Goal: Task Accomplishment & Management: Complete application form

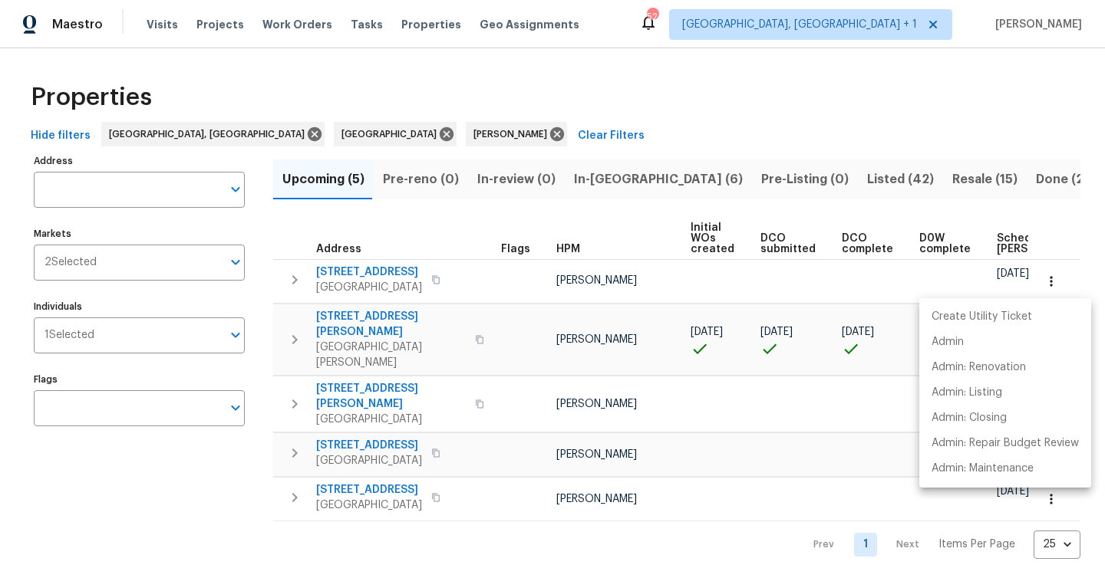
scroll to position [0, 186]
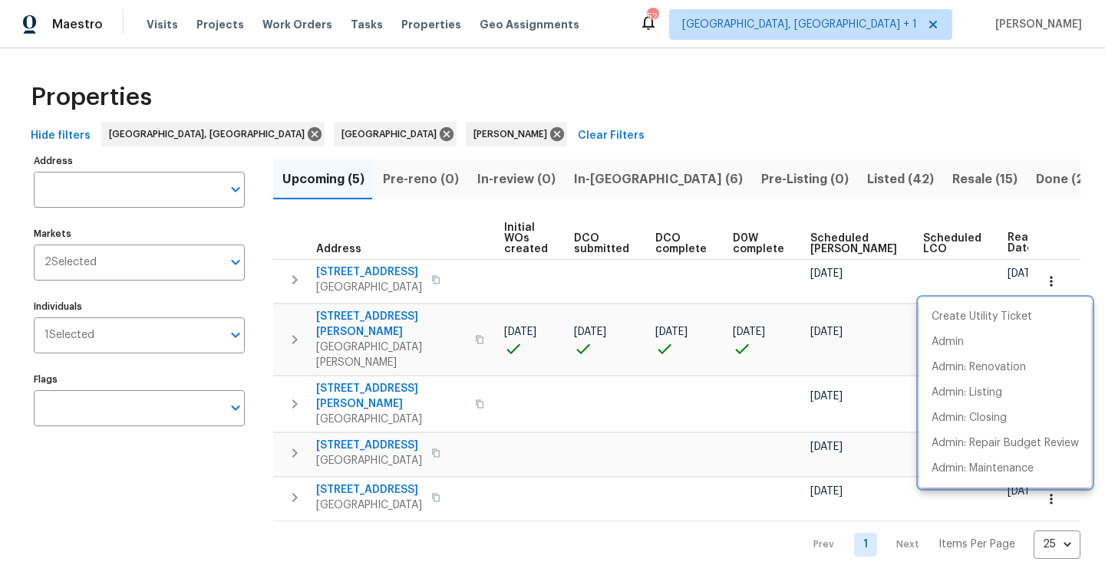
click at [603, 175] on div at bounding box center [552, 289] width 1105 height 578
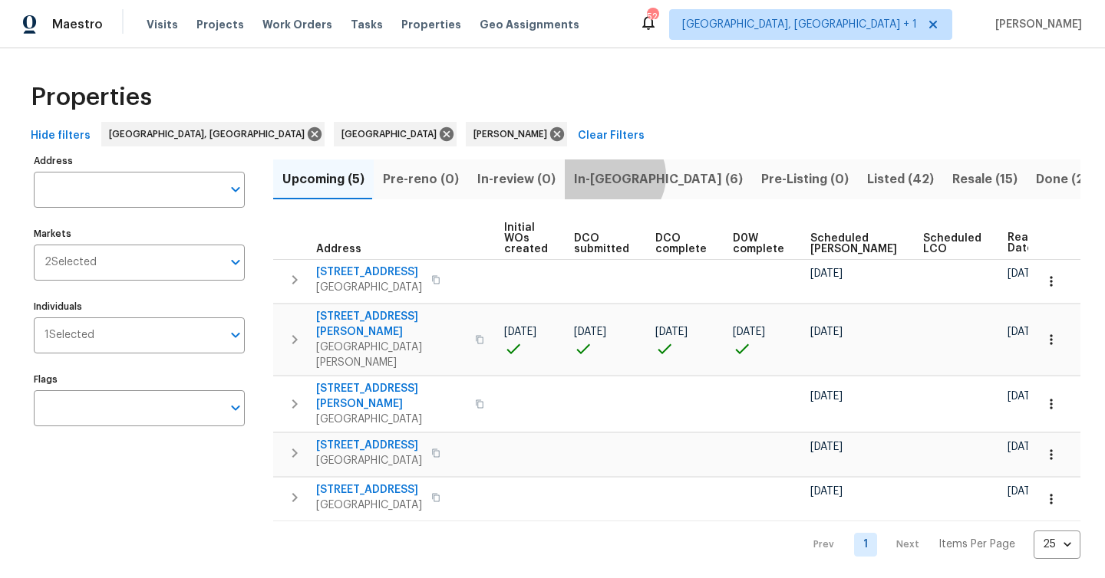
click at [604, 176] on span "In-reno (6)" at bounding box center [658, 179] width 169 height 21
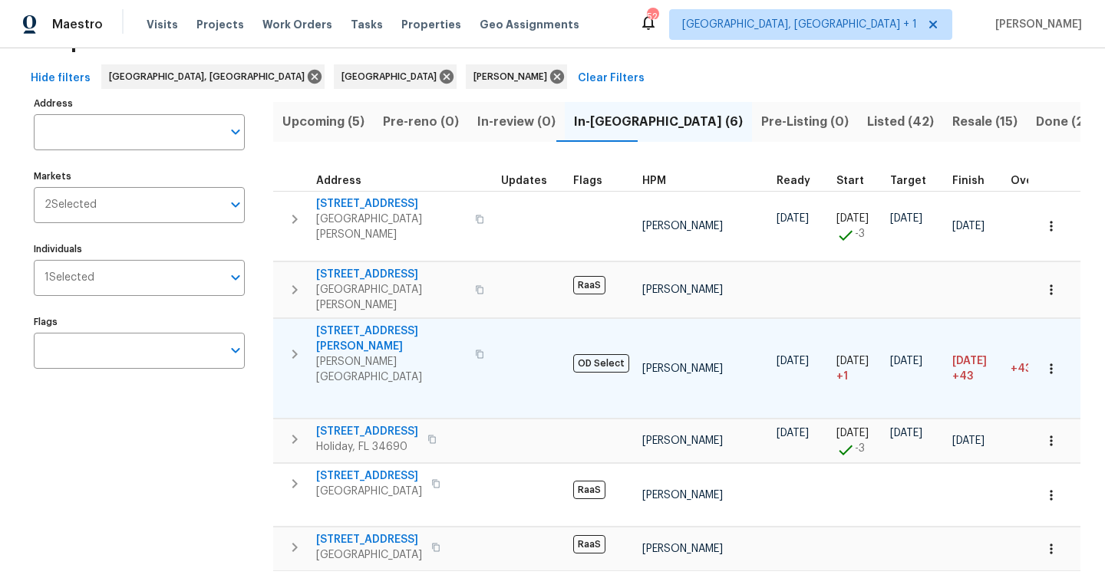
scroll to position [58, 0]
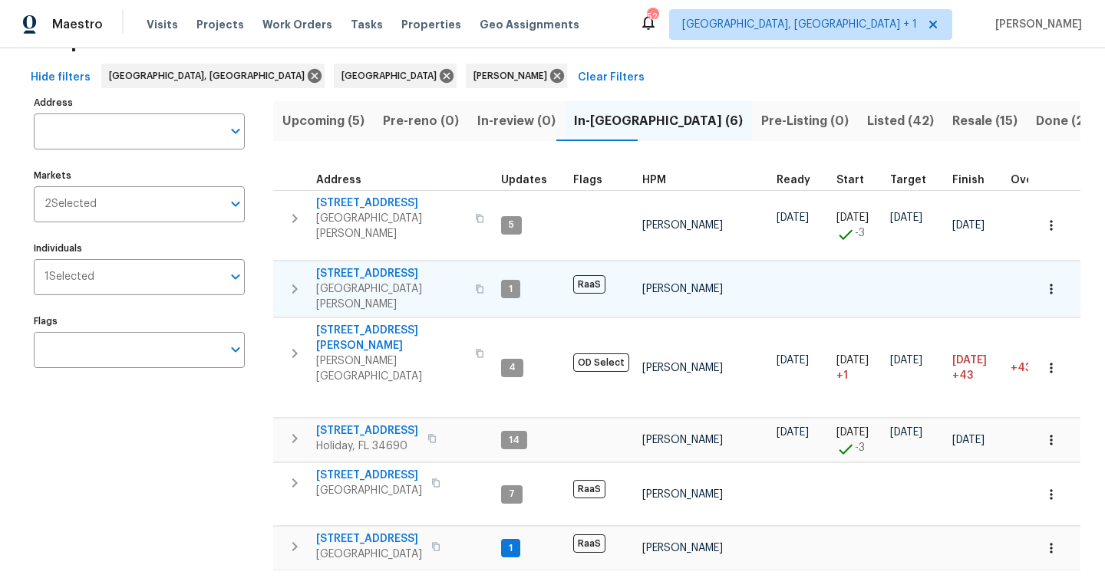
click at [384, 281] on span "Port Richey, FL 34668" at bounding box center [391, 296] width 150 height 31
click at [476, 285] on icon "button" at bounding box center [480, 289] width 8 height 8
click at [490, 121] on span "In-review (0)" at bounding box center [516, 120] width 78 height 21
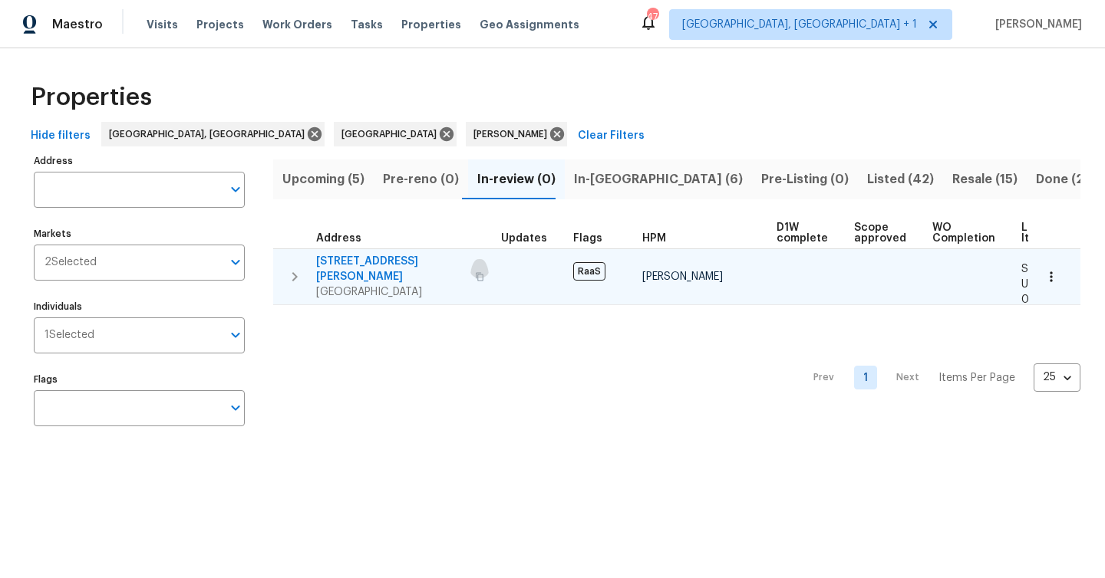
click at [476, 272] on icon "button" at bounding box center [480, 276] width 8 height 8
click at [363, 285] on span "Spring Hill, FL 34609" at bounding box center [391, 292] width 150 height 15
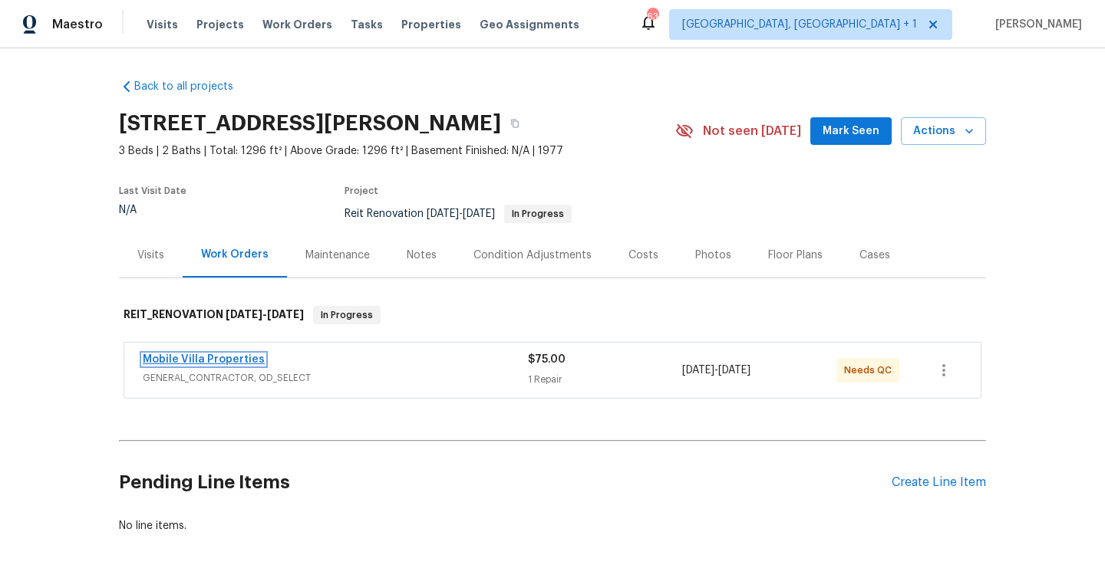
click at [199, 364] on link "Mobile Villa Properties" at bounding box center [204, 359] width 122 height 11
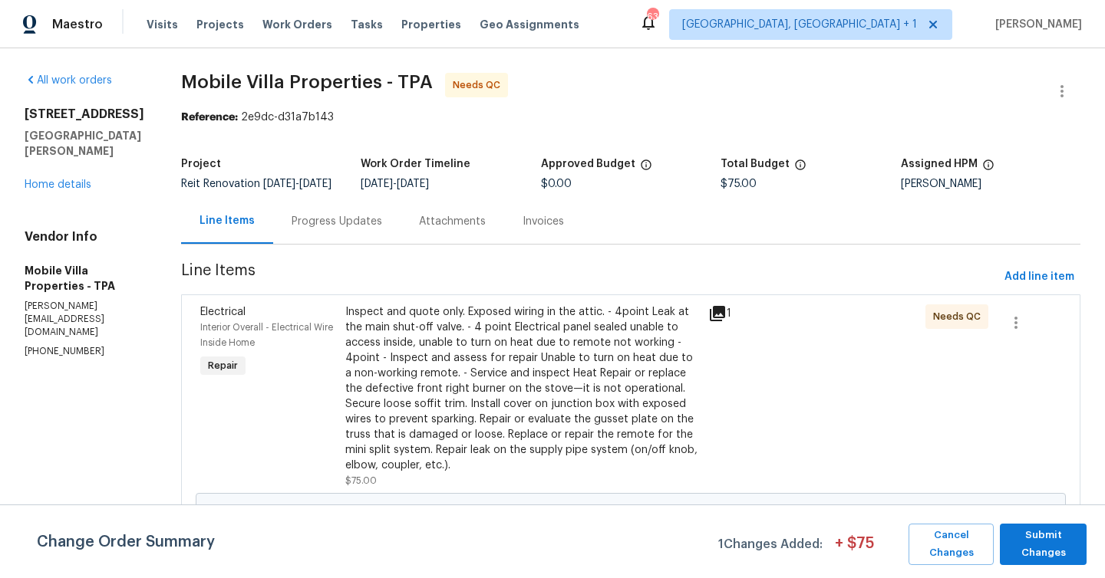
click at [508, 395] on div "Inspect and quote only. Exposed wiring in the attic. - 4point Leak at the main …" at bounding box center [522, 389] width 354 height 169
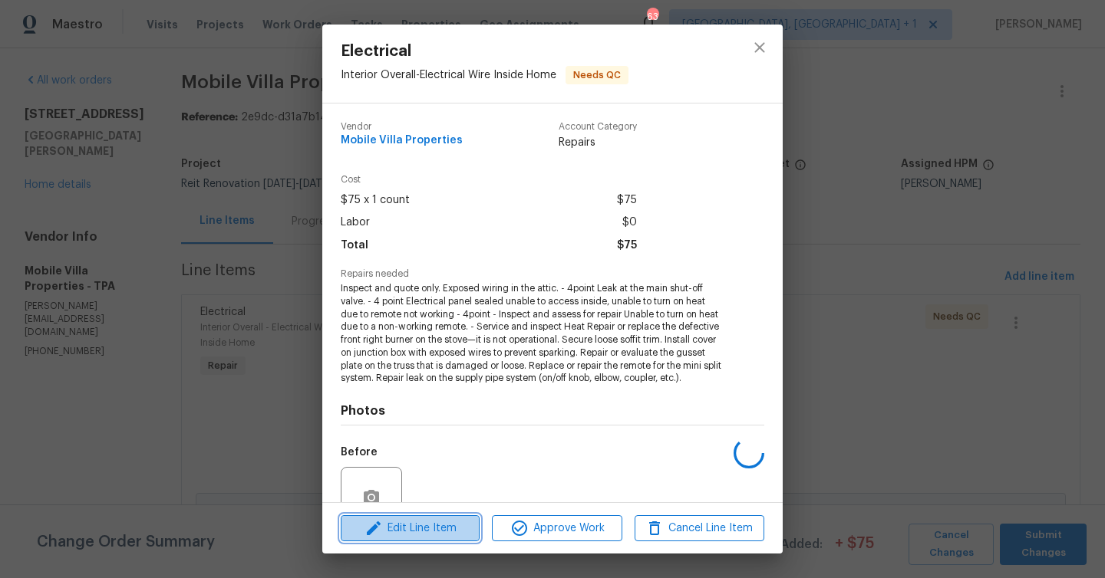
click at [436, 532] on span "Edit Line Item" at bounding box center [410, 528] width 130 height 19
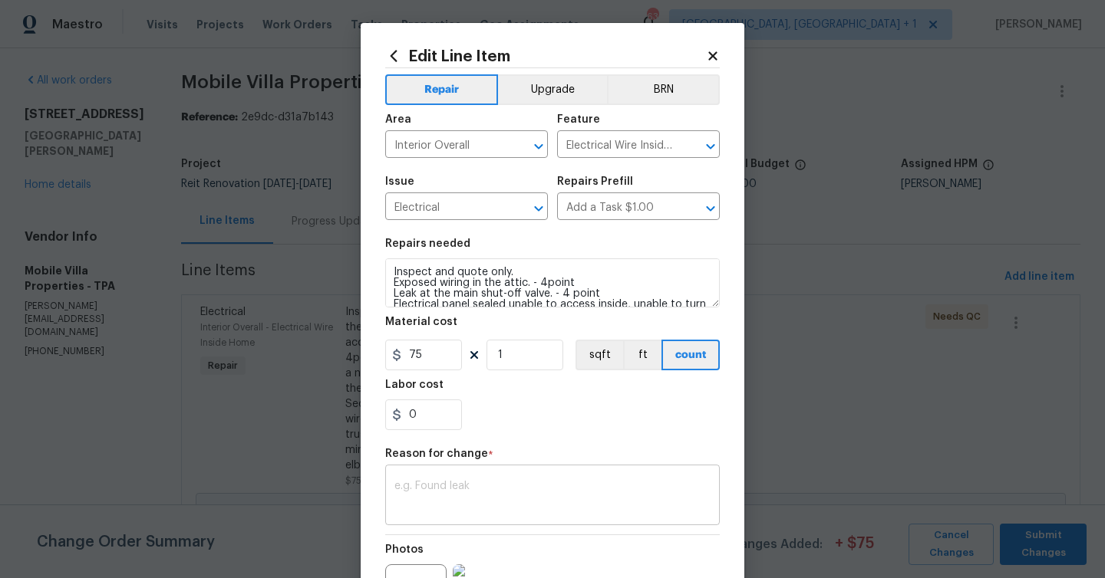
click at [432, 477] on div "x ​" at bounding box center [552, 497] width 334 height 57
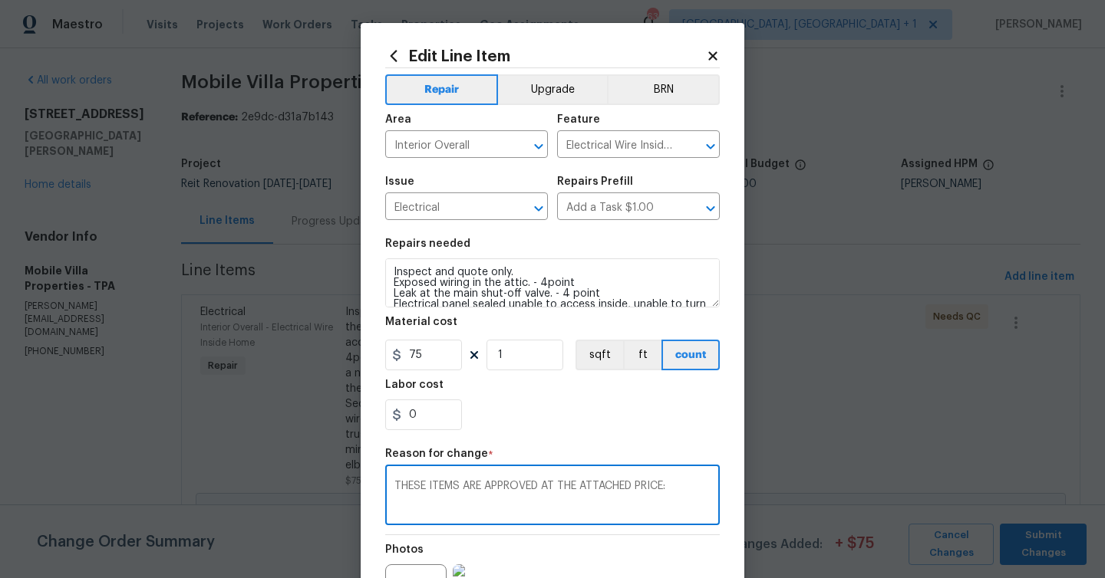
click at [403, 496] on textarea "THESE ITEMS ARE APPROVED AT THE ATTACHED PRICE:" at bounding box center [552, 497] width 316 height 32
click at [402, 504] on textarea "THESE ITEMS ARE APPROVED AT THE ATTACHED PRICE:" at bounding box center [552, 497] width 316 height 32
paste textarea "Exposed wiring in the attic. $45 Leak at the main shut-off valve.$70 Electrical…"
type textarea "THESE ITEMS ARE APPROVED AT THE ATTACHED PRICE:Exposed wiring in the attic. $45…"
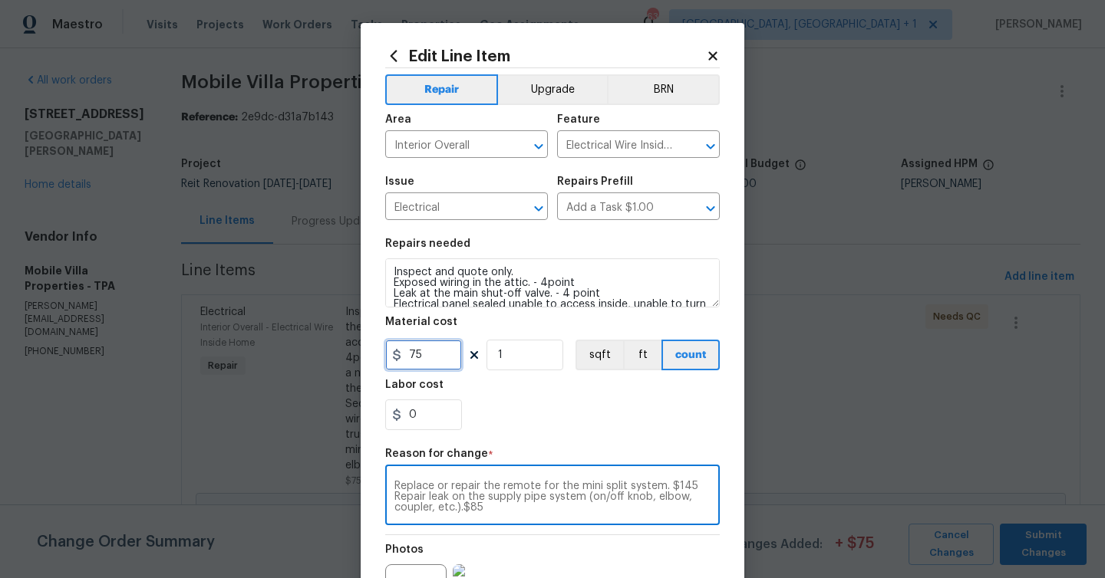
click at [453, 352] on input "75" at bounding box center [423, 355] width 77 height 31
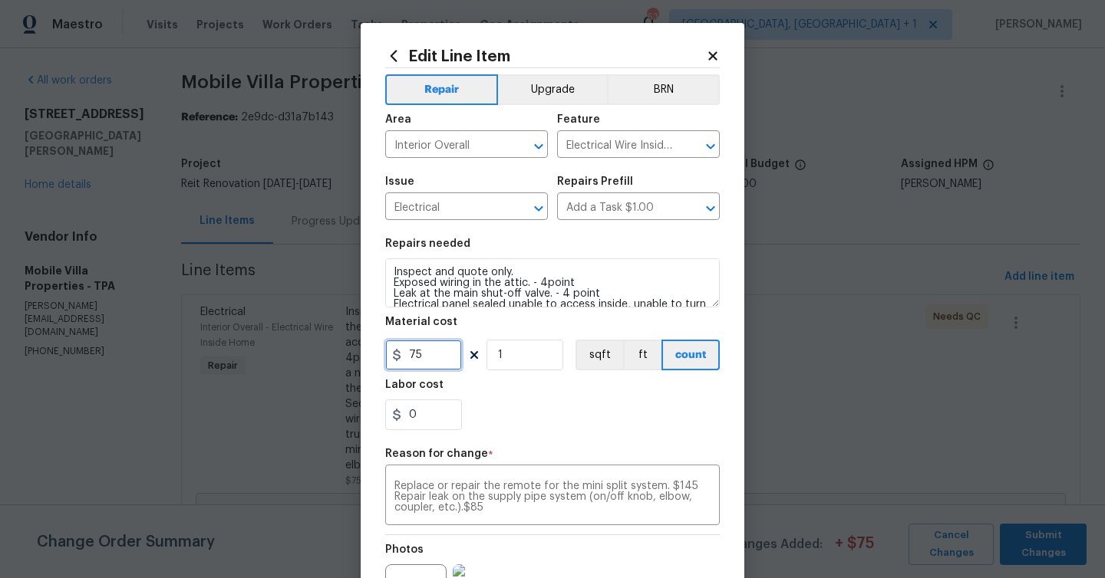
click at [453, 352] on input "75" at bounding box center [423, 355] width 77 height 31
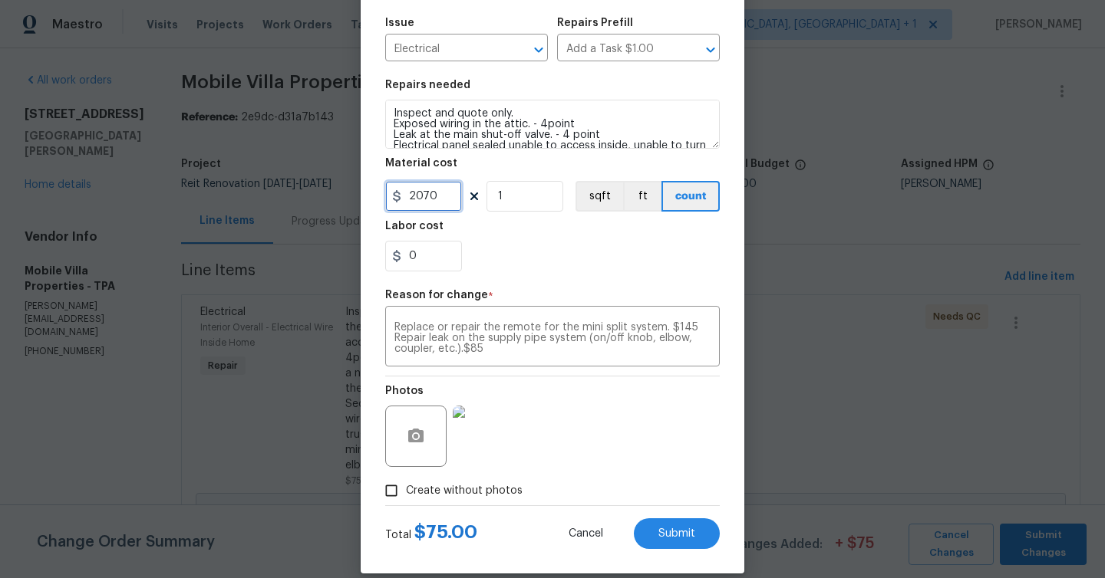
scroll to position [178, 0]
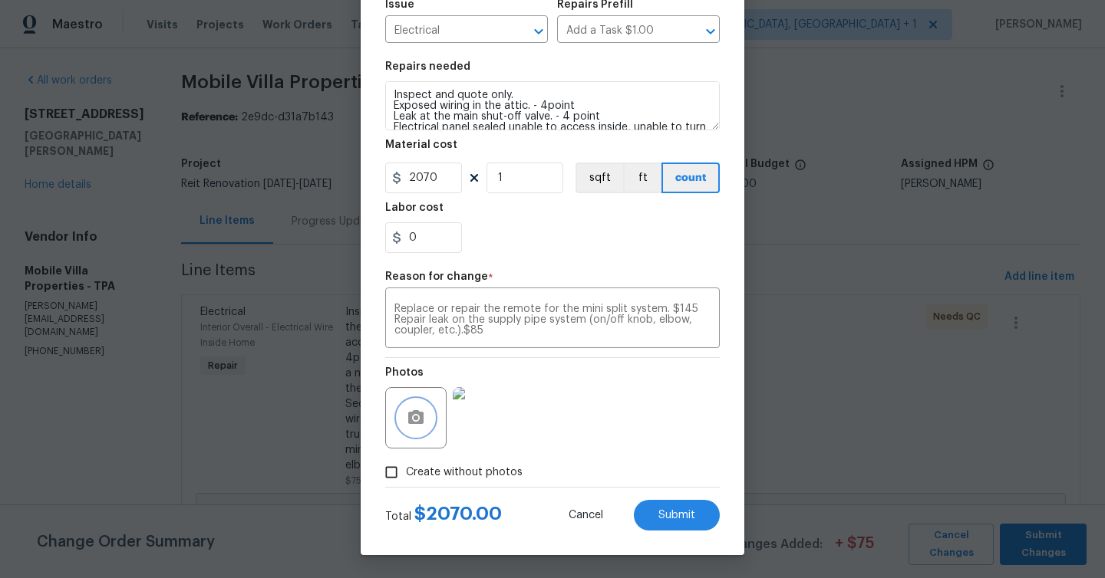
click at [417, 423] on icon "button" at bounding box center [415, 417] width 15 height 14
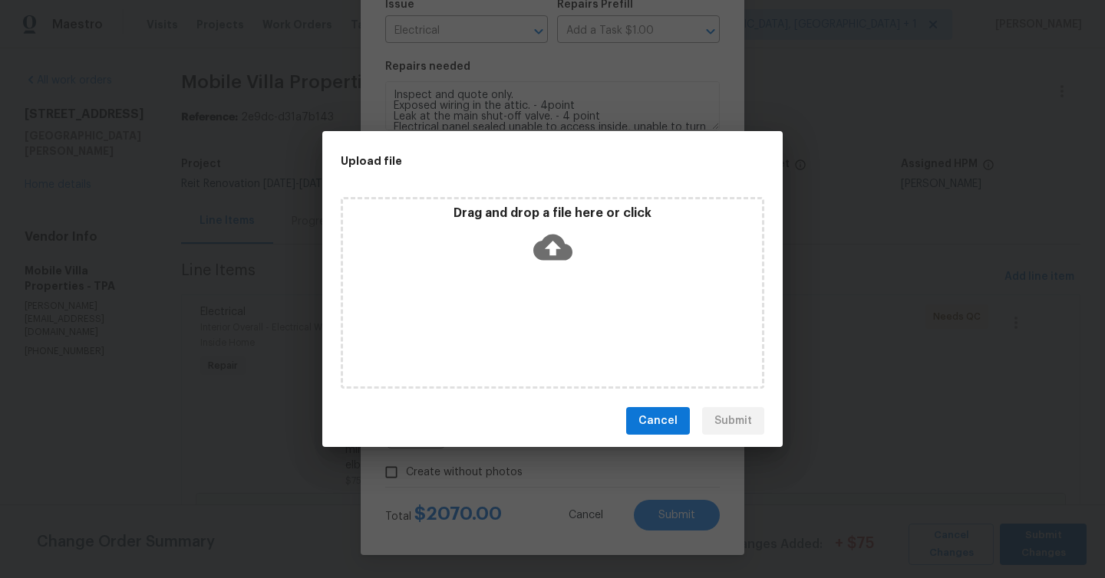
click at [536, 242] on icon at bounding box center [552, 248] width 39 height 26
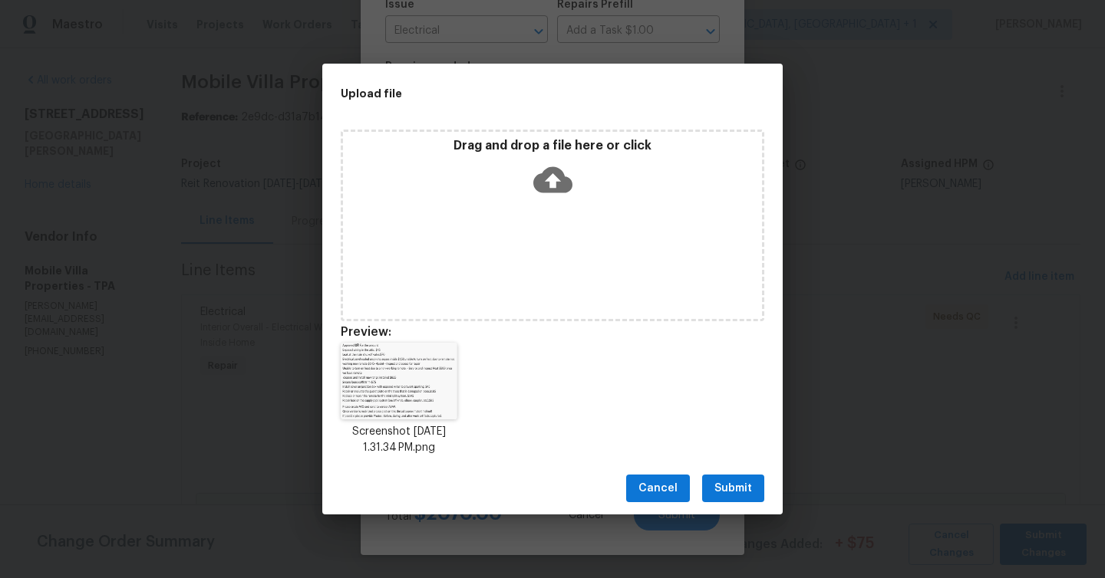
click at [739, 476] on button "Submit" at bounding box center [733, 489] width 62 height 28
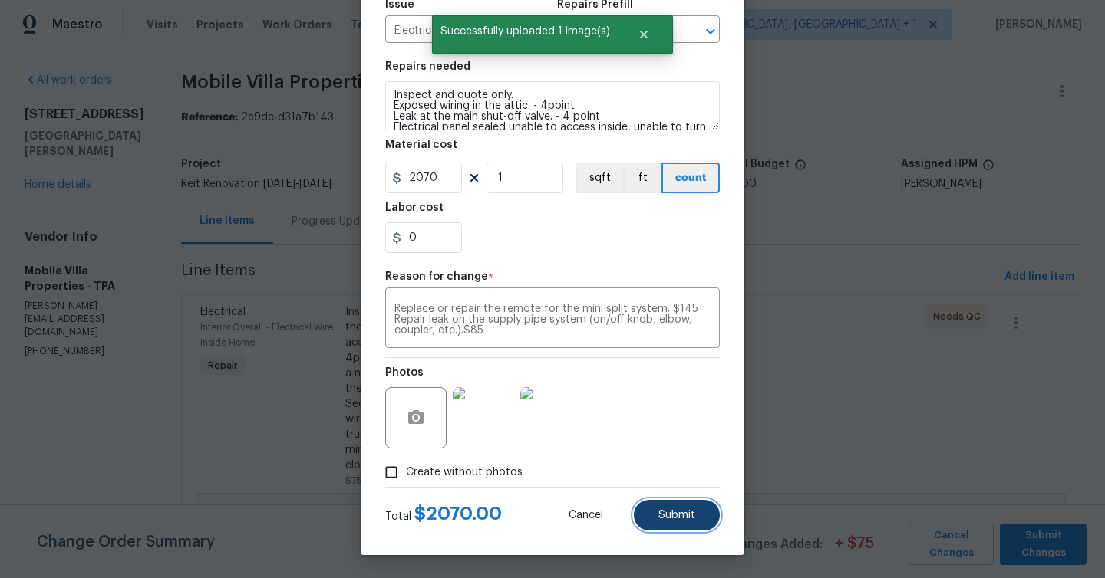
click at [682, 523] on button "Submit" at bounding box center [677, 515] width 86 height 31
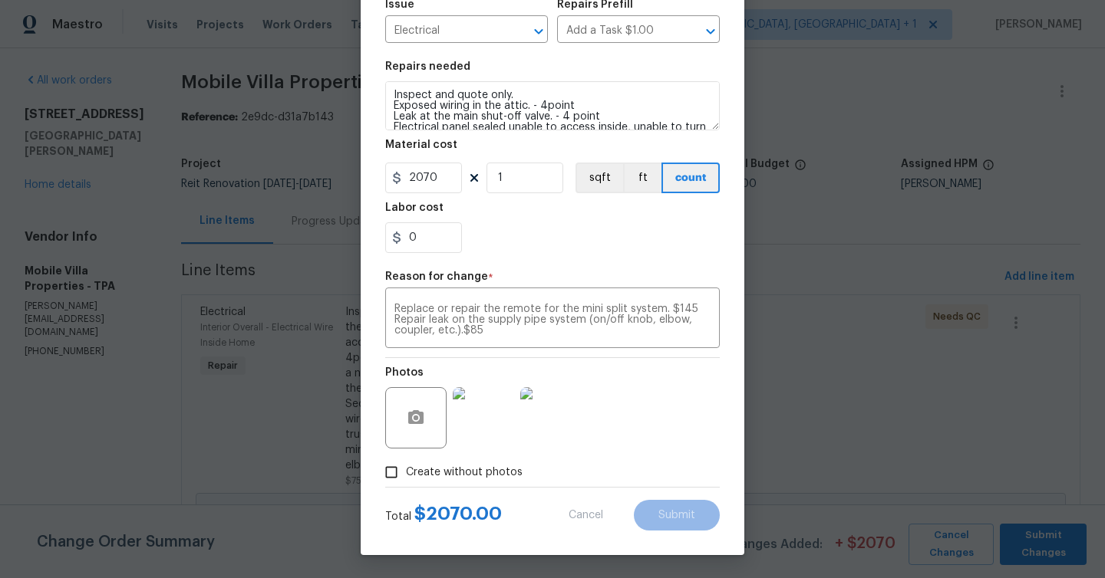
type input "75"
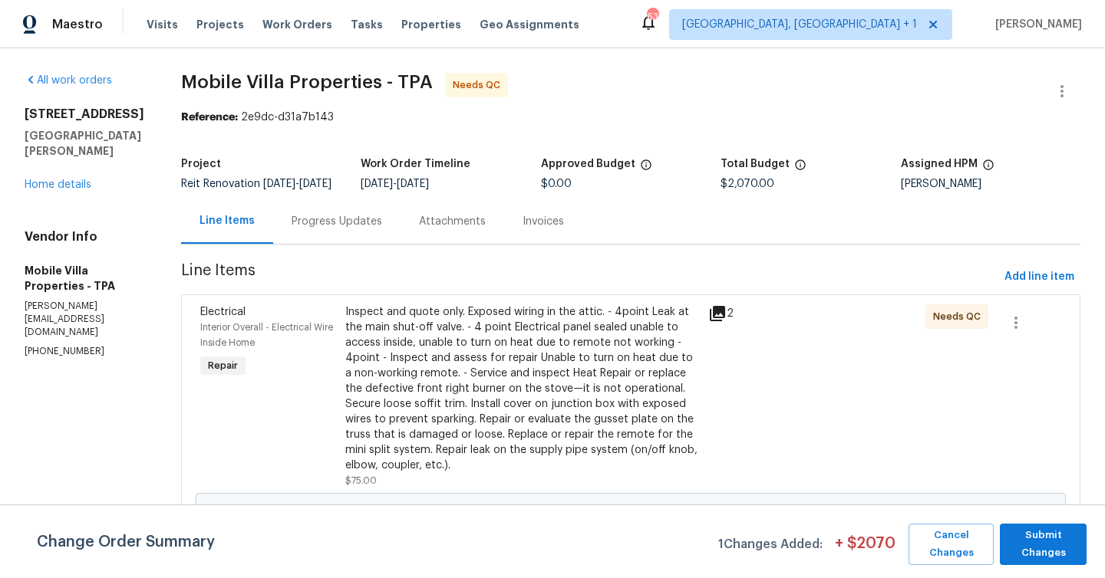
scroll to position [0, 0]
click at [1036, 550] on span "Submit Changes" at bounding box center [1042, 544] width 71 height 35
click at [1040, 542] on span "Submit Changes" at bounding box center [1042, 544] width 71 height 35
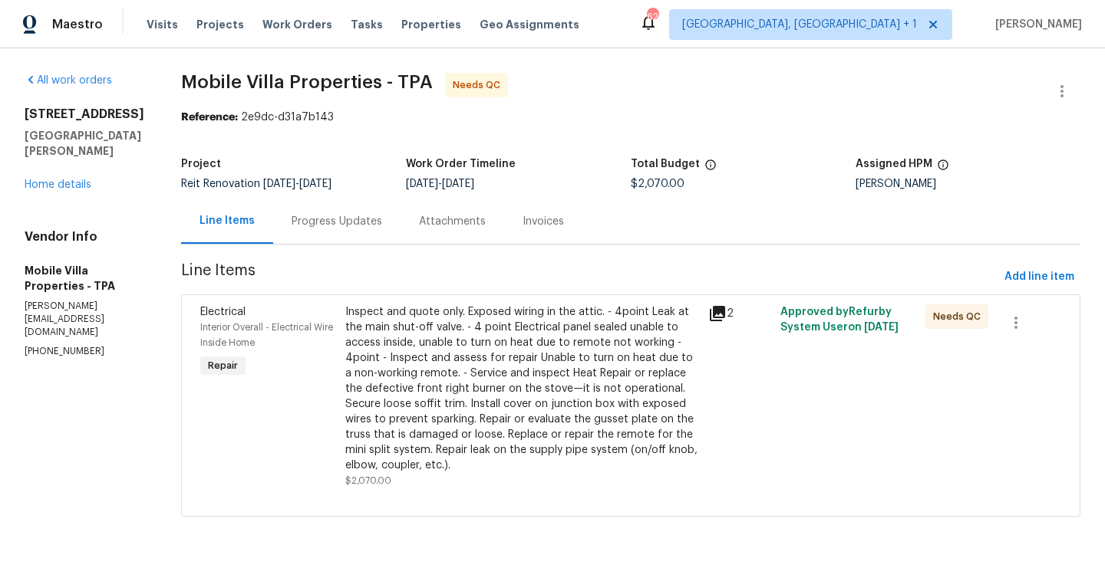
click at [307, 222] on div "Progress Updates" at bounding box center [336, 221] width 91 height 15
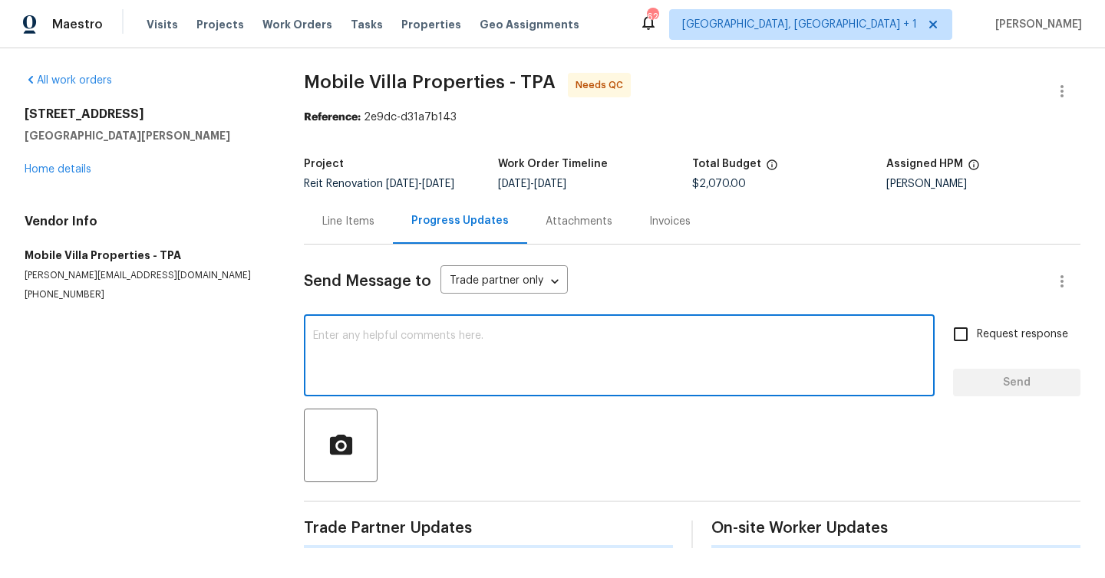
click at [351, 343] on textarea at bounding box center [619, 358] width 612 height 54
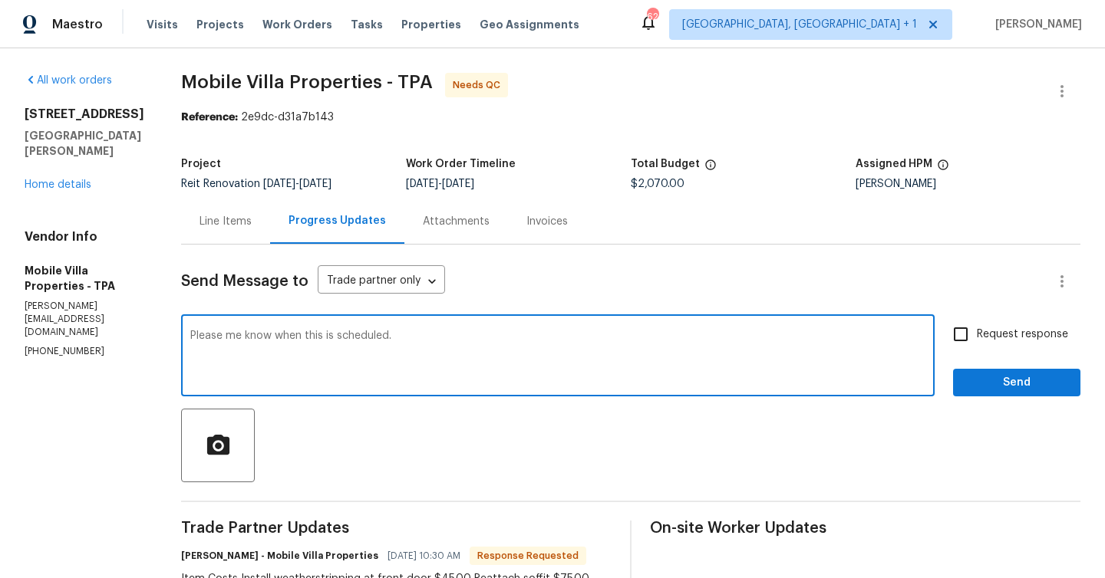
type textarea "Please me know when this is scheduled."
click at [997, 337] on span "Request response" at bounding box center [1021, 335] width 91 height 16
click at [976, 337] on input "Request response" at bounding box center [960, 334] width 32 height 32
checkbox input "true"
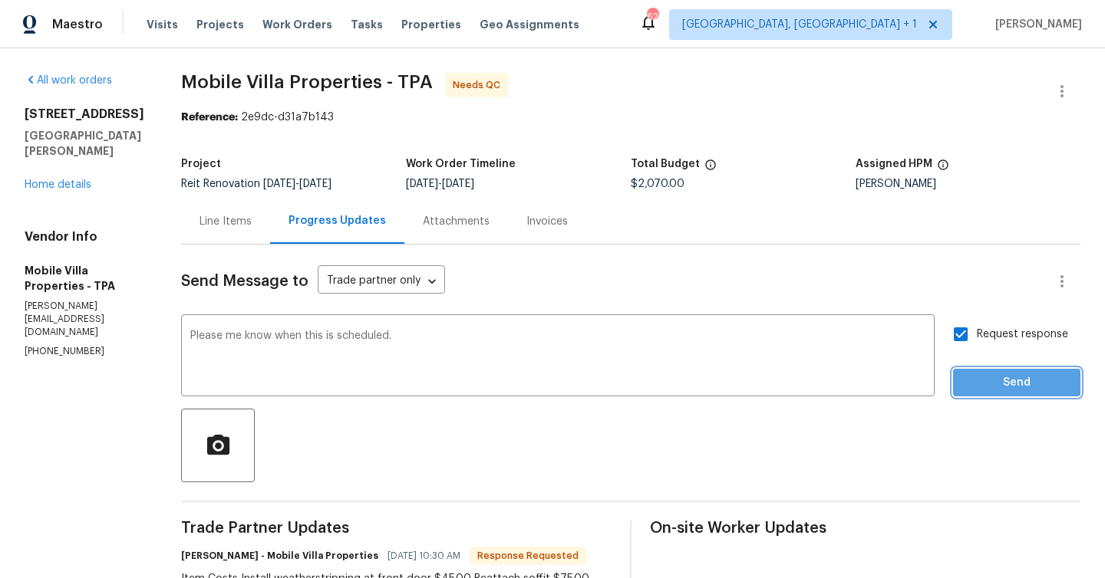
click at [1032, 387] on span "Send" at bounding box center [1016, 383] width 103 height 19
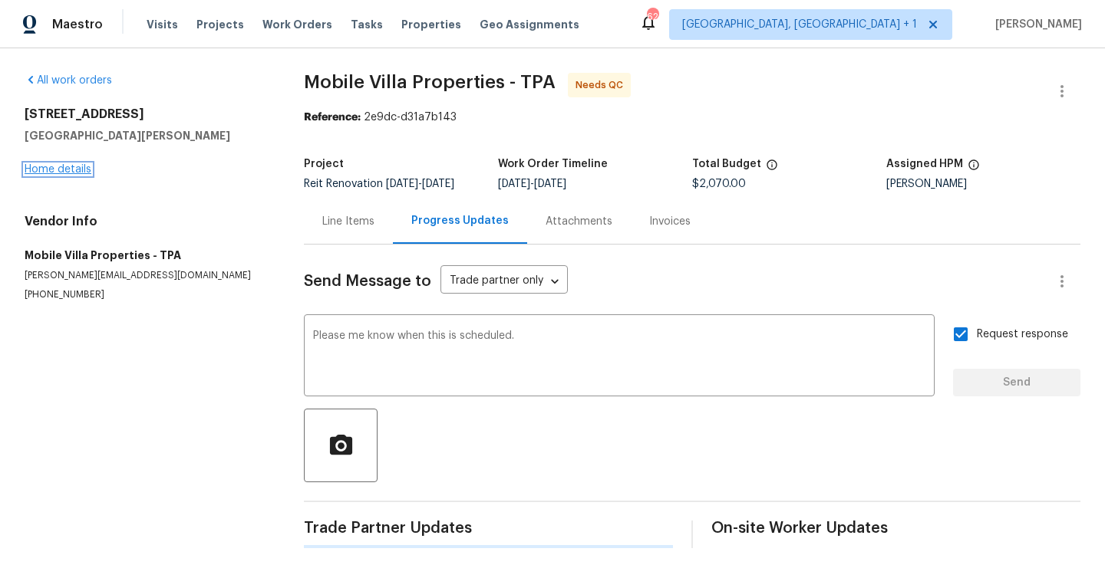
click at [71, 169] on link "Home details" at bounding box center [58, 169] width 67 height 11
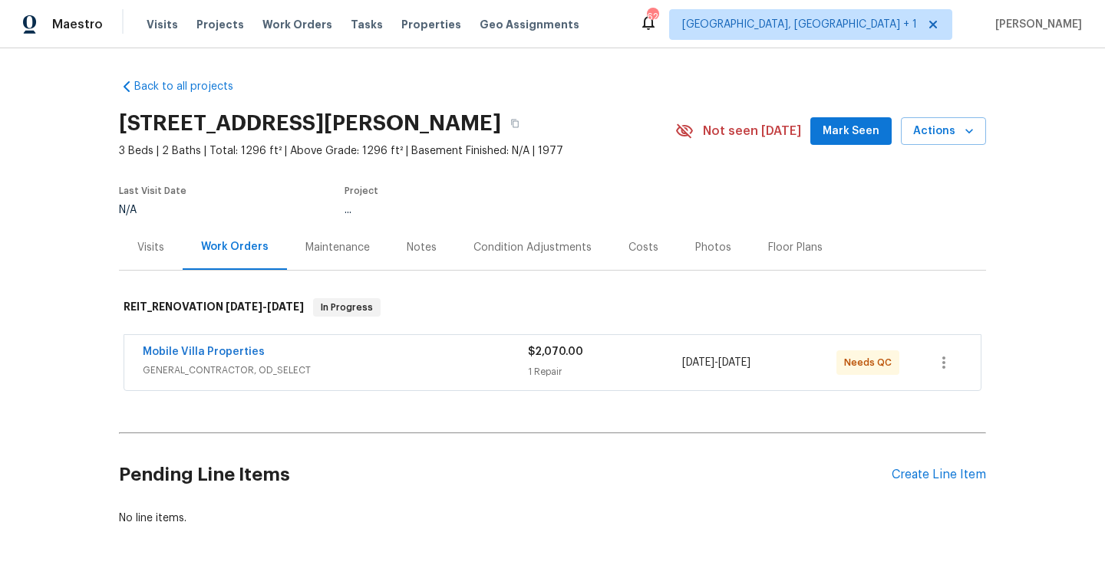
click at [413, 253] on div "Notes" at bounding box center [422, 247] width 30 height 15
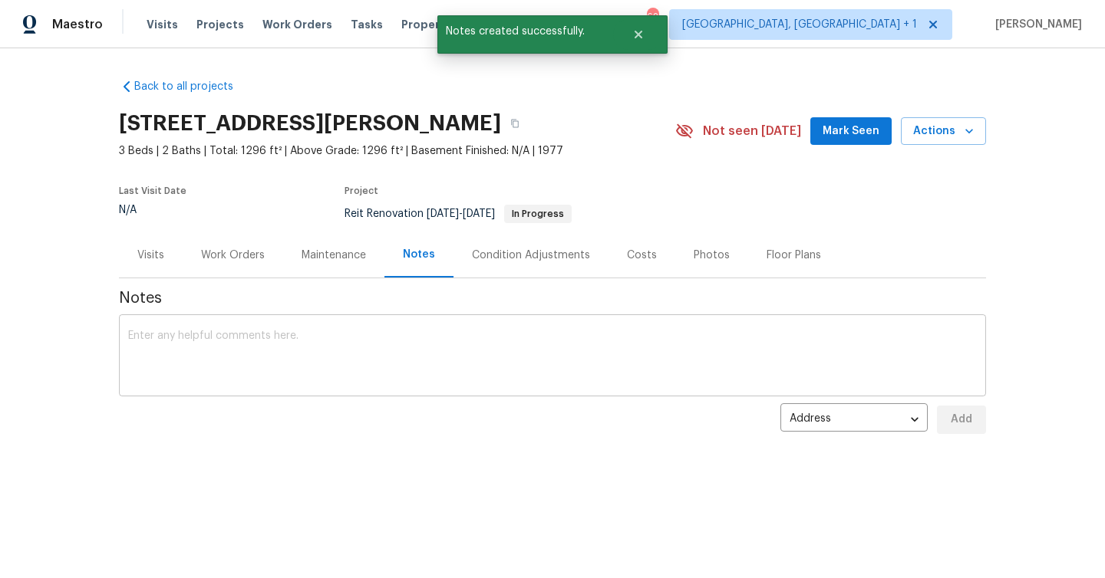
click at [454, 341] on textarea at bounding box center [552, 358] width 848 height 54
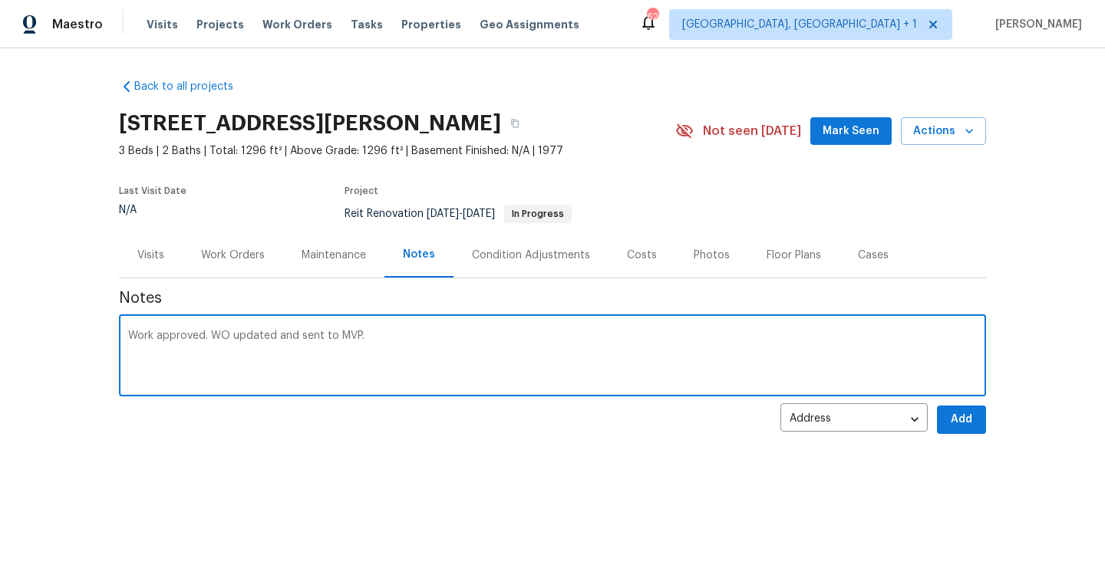
type textarea "Work approved. WO updated and sent to MVP."
click at [963, 428] on span "Add" at bounding box center [961, 419] width 25 height 19
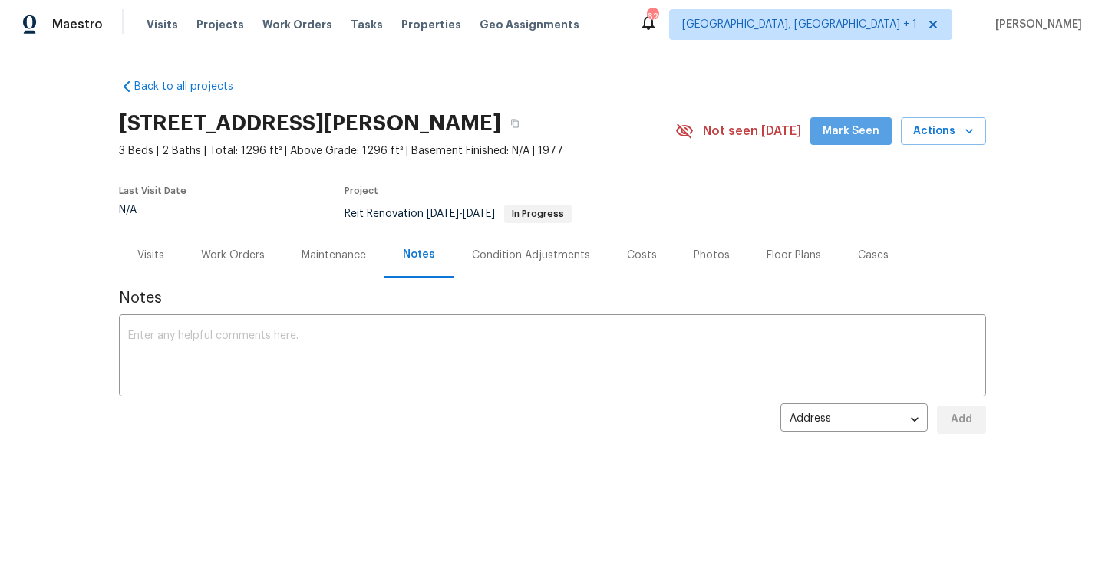
click at [866, 143] on button "Mark Seen" at bounding box center [850, 131] width 81 height 28
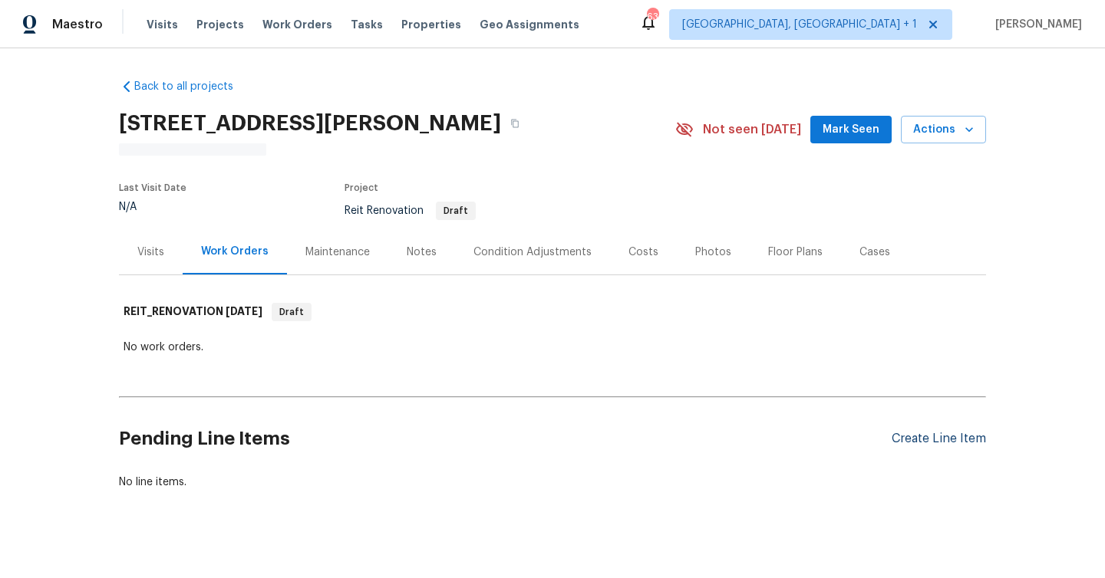
click at [927, 436] on div "Create Line Item" at bounding box center [938, 439] width 94 height 15
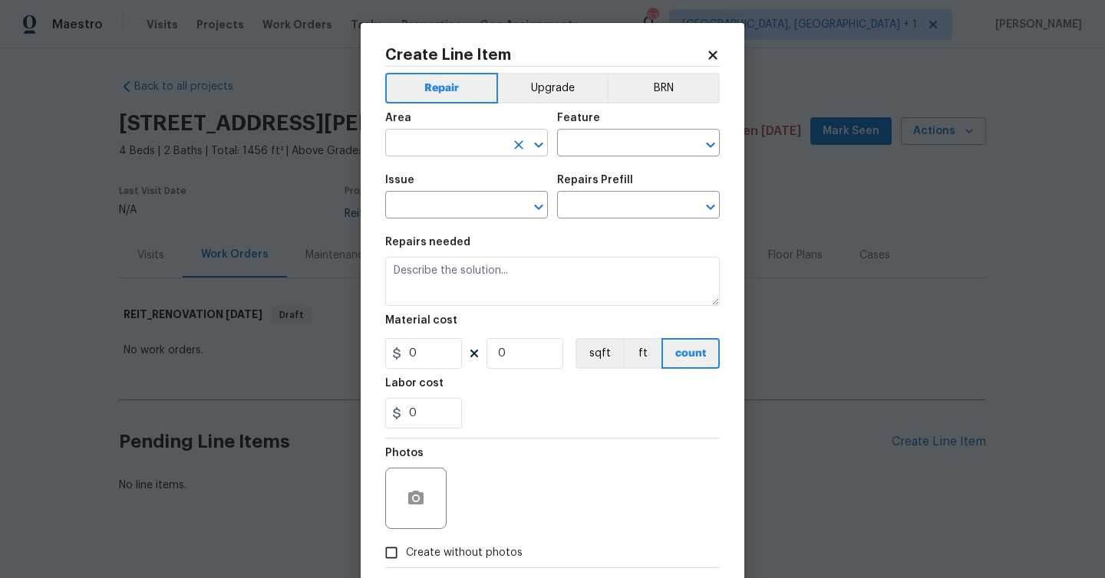
click at [484, 143] on input "text" at bounding box center [445, 145] width 120 height 24
click at [426, 151] on input "text" at bounding box center [445, 145] width 120 height 24
type input "inter"
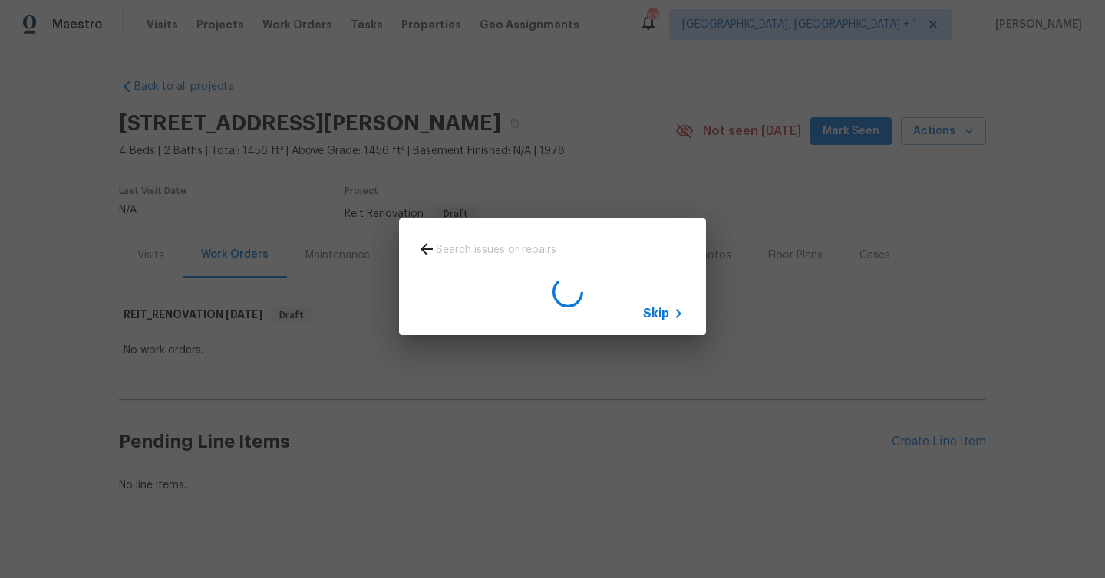
click at [667, 308] on span "Skip" at bounding box center [656, 313] width 26 height 15
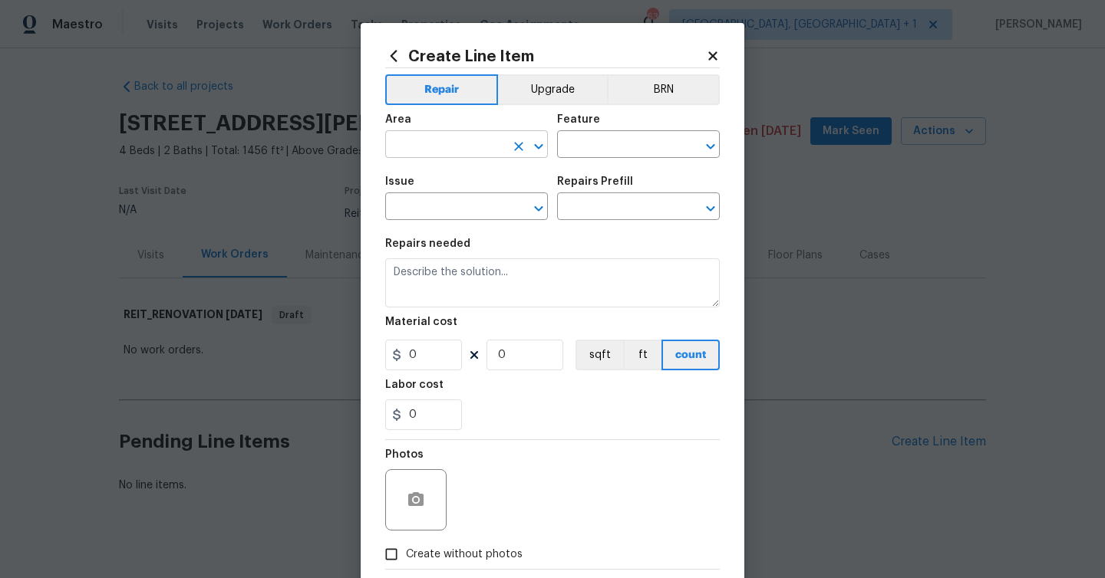
click at [465, 139] on input "text" at bounding box center [445, 146] width 120 height 24
click at [459, 201] on li "Interior Overall" at bounding box center [466, 205] width 163 height 25
type input "Interior Overall"
click at [610, 140] on input "text" at bounding box center [617, 146] width 120 height 24
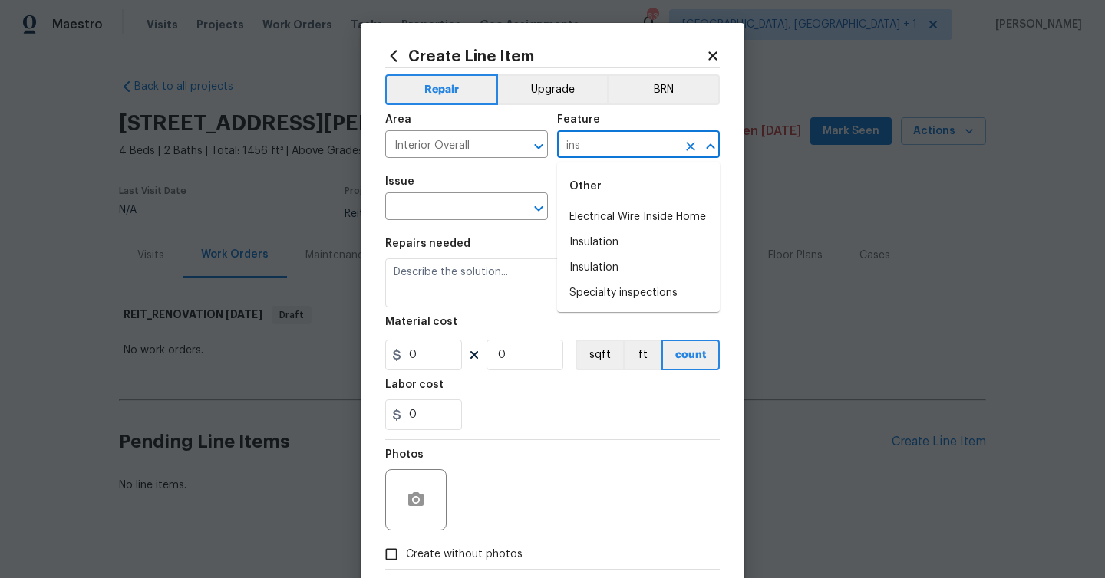
type input "insp"
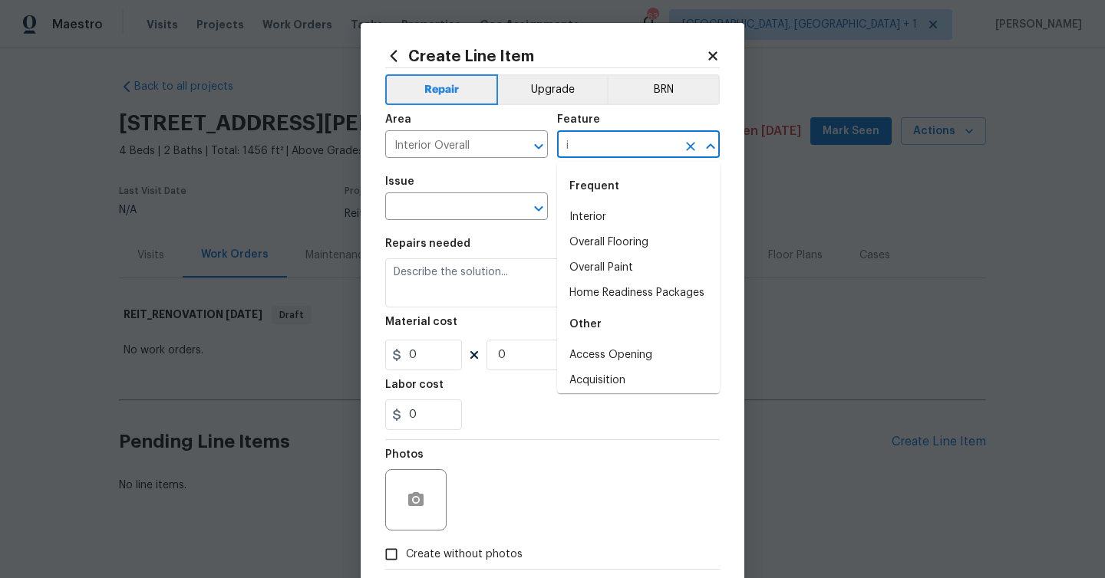
type input "in"
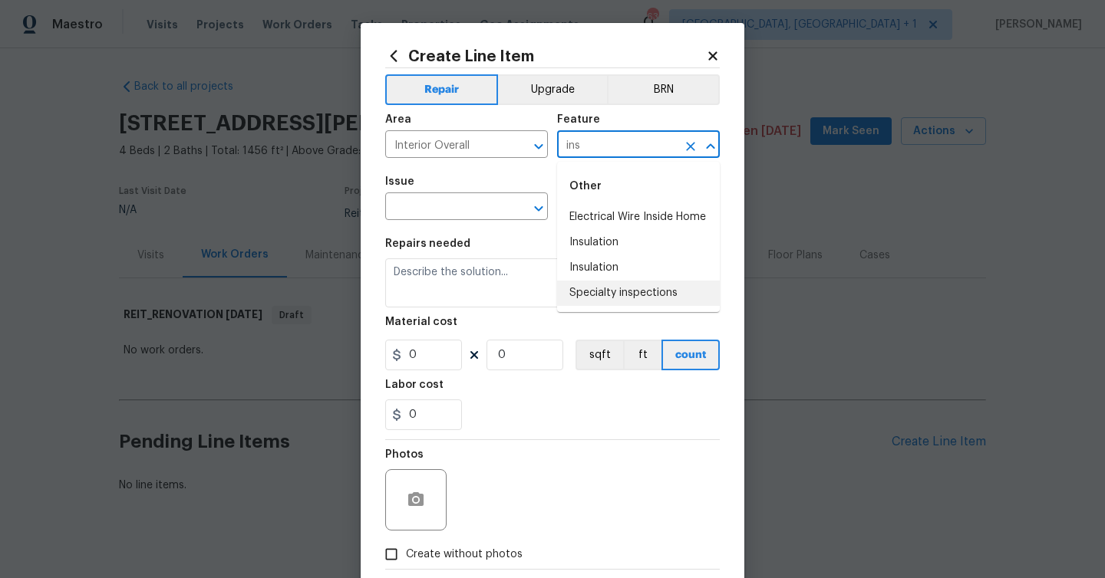
click at [640, 292] on li "Specialty inspections" at bounding box center [638, 293] width 163 height 25
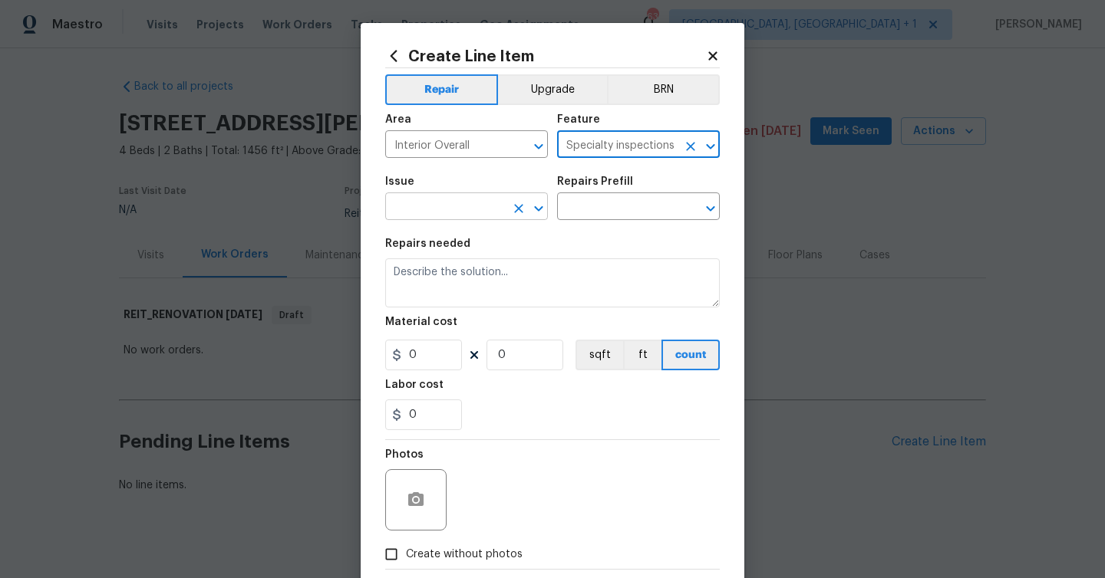
type input "Specialty inspections"
click at [474, 210] on input "text" at bounding box center [445, 208] width 120 height 24
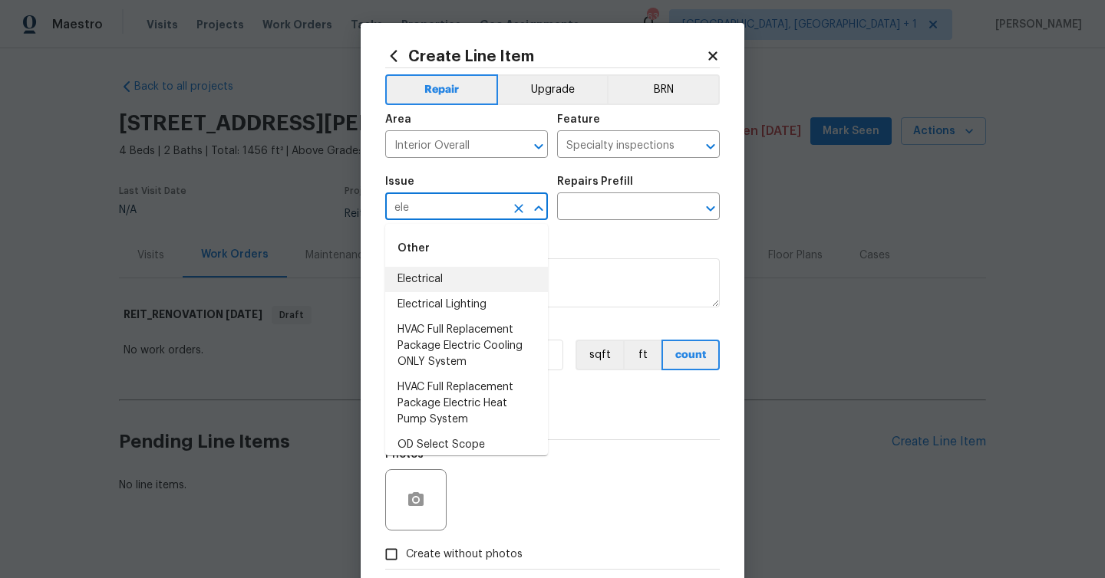
click at [463, 277] on li "Electrical" at bounding box center [466, 279] width 163 height 25
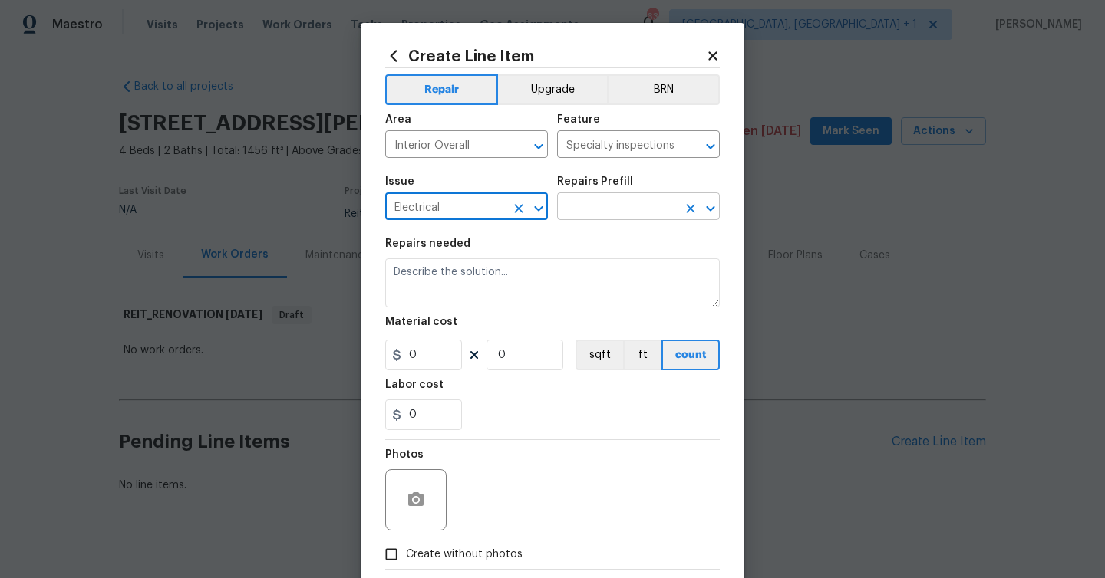
type input "Electrical"
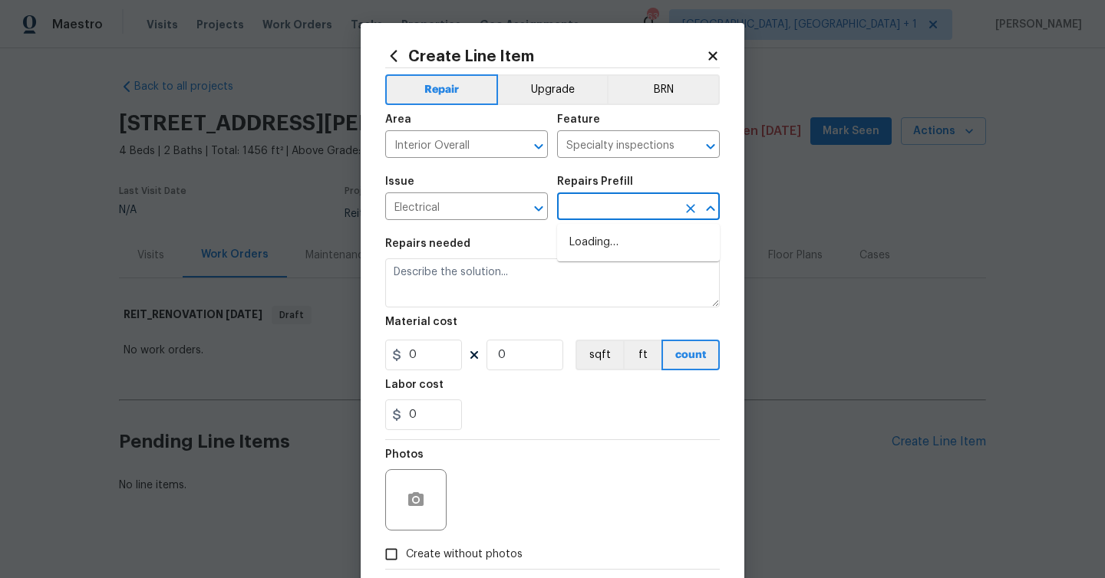
click at [609, 206] on input "text" at bounding box center [617, 208] width 120 height 24
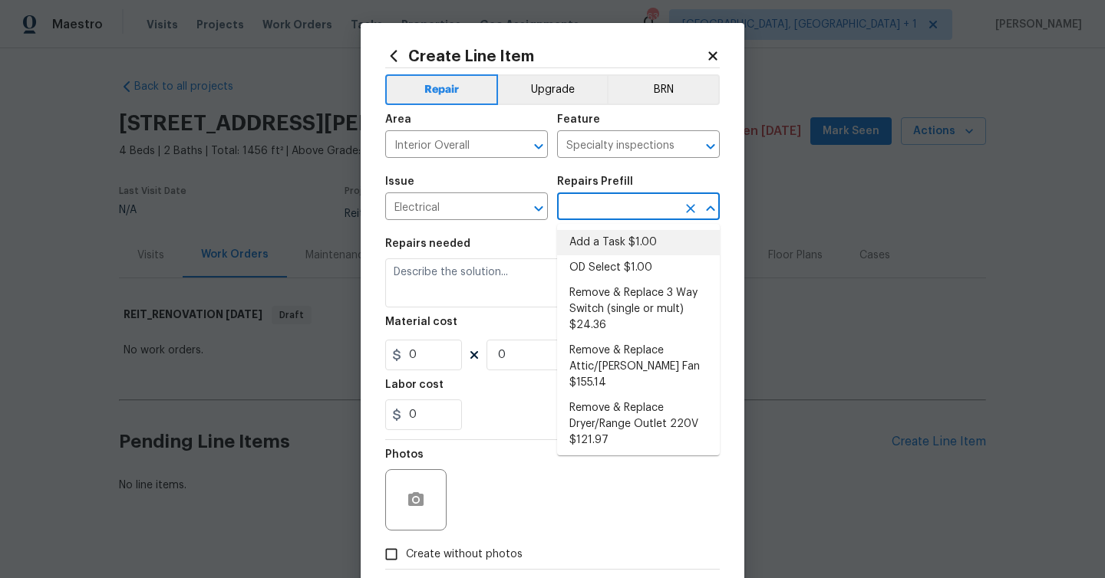
click at [607, 237] on li "Add a Task $1.00" at bounding box center [638, 242] width 163 height 25
type input "Add a Task $1.00"
type textarea "HPM to detail"
type input "1"
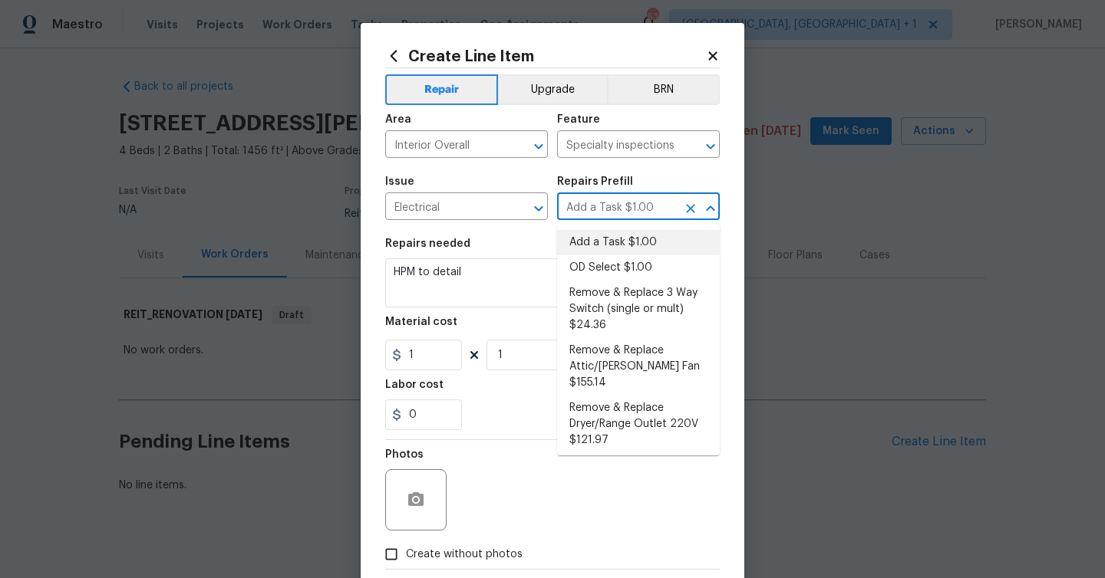
click at [605, 231] on li "Add a Task $1.00" at bounding box center [638, 242] width 163 height 25
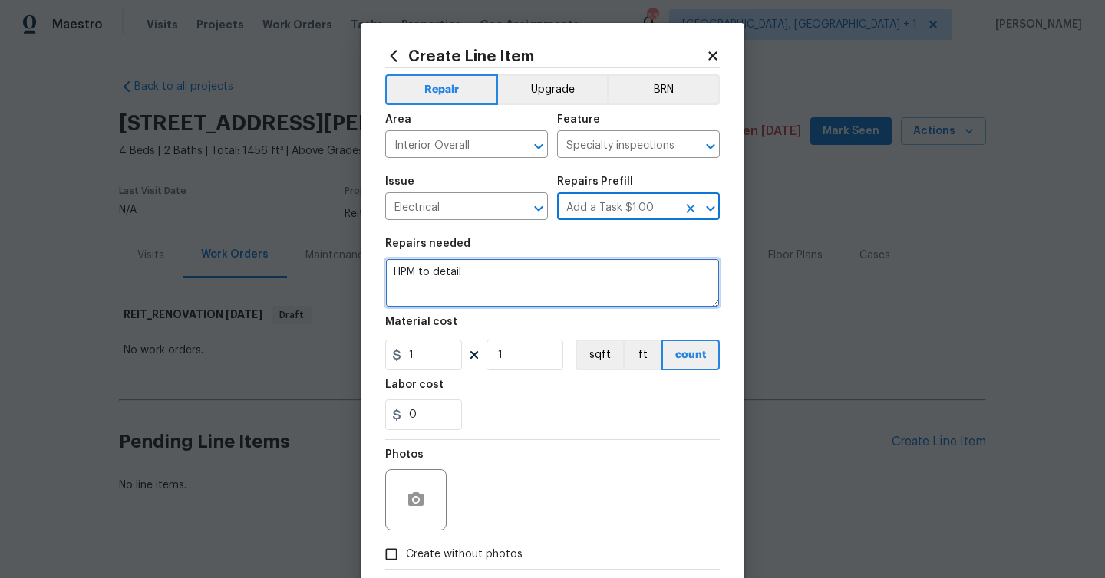
click at [532, 272] on textarea "HPM to detail" at bounding box center [552, 282] width 334 height 49
click at [480, 275] on textarea at bounding box center [552, 282] width 334 height 49
paste textarea "1.3 - No sheathing installed at gable wall. Sheathing should be installed at th…"
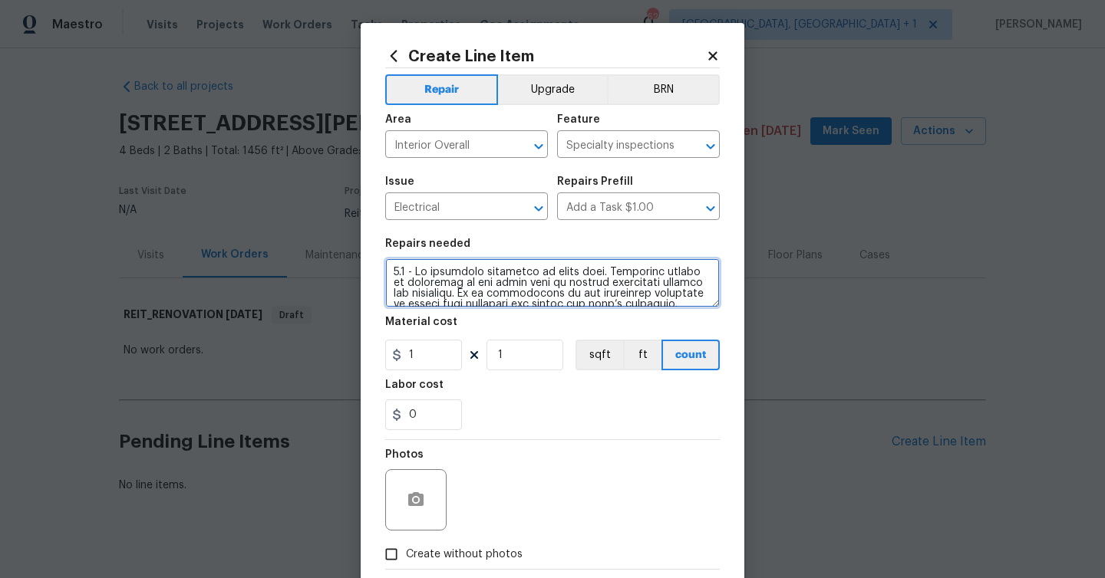
scroll to position [229, 0]
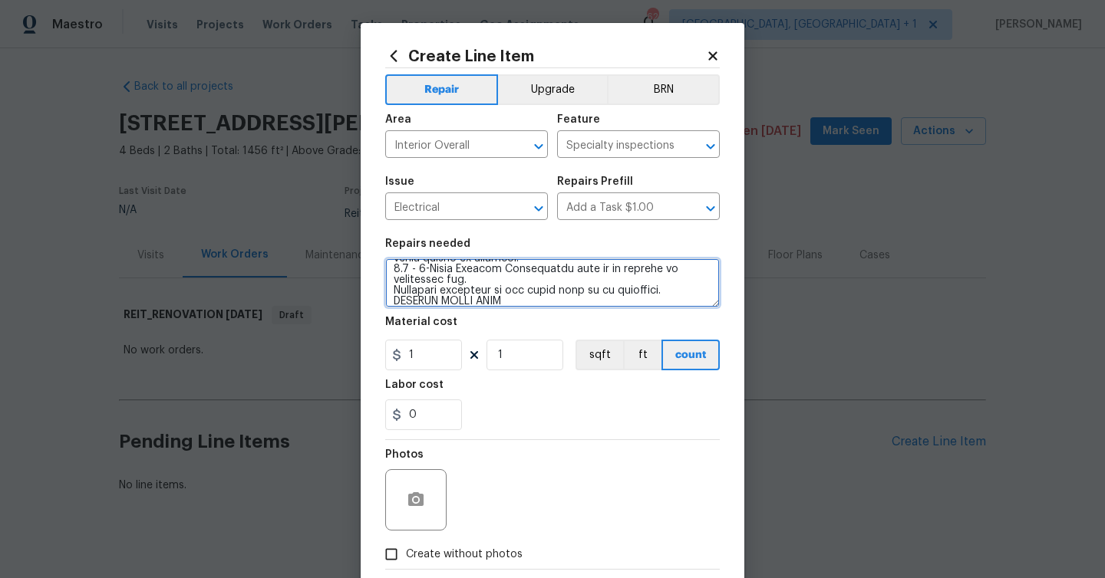
type textarea "1.3 - No sheathing installed at gable wall. Sheathing should be installed at th…"
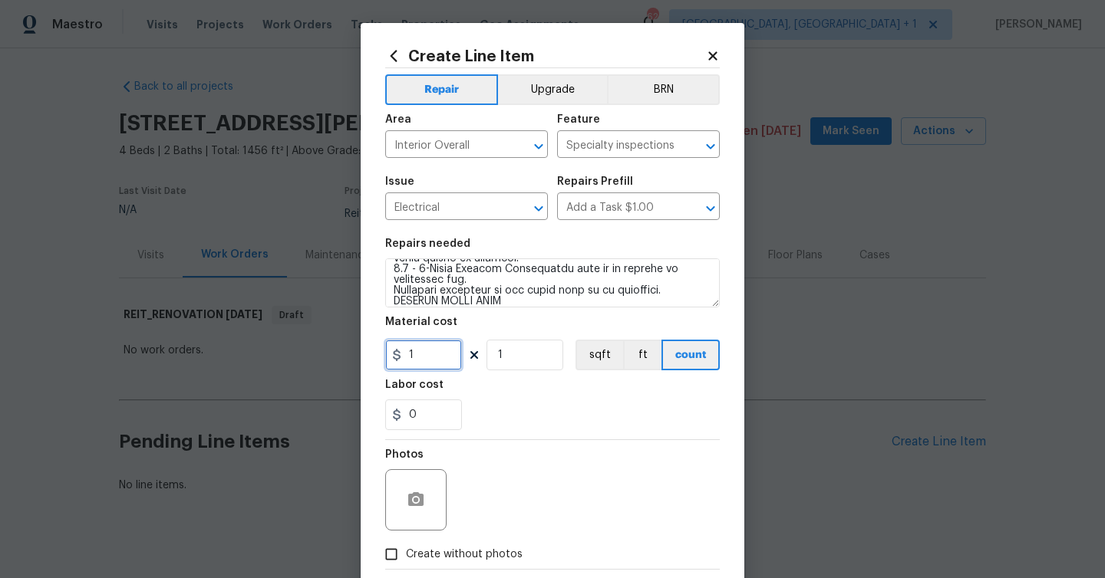
click at [449, 362] on input "1" at bounding box center [423, 355] width 77 height 31
type input "75"
click at [417, 501] on circle "button" at bounding box center [415, 500] width 5 height 5
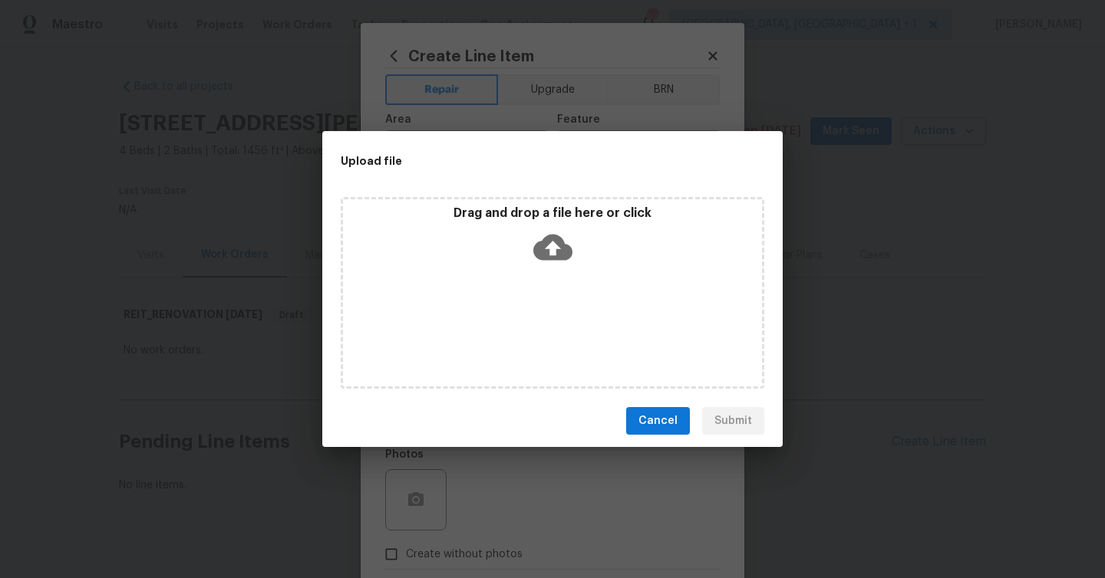
click at [568, 250] on icon at bounding box center [552, 248] width 39 height 26
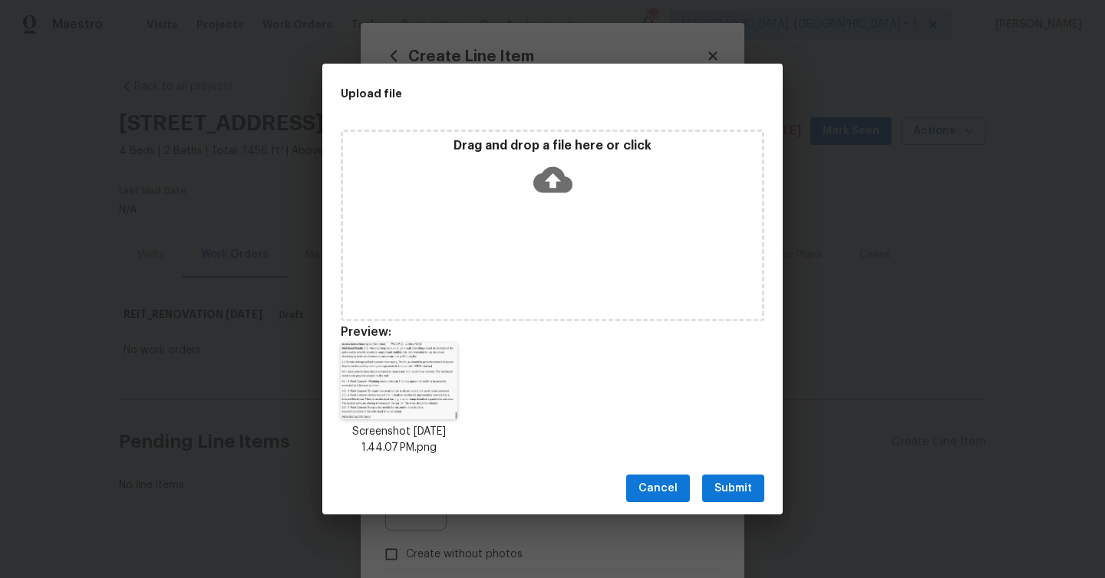
click at [728, 483] on span "Submit" at bounding box center [733, 488] width 38 height 19
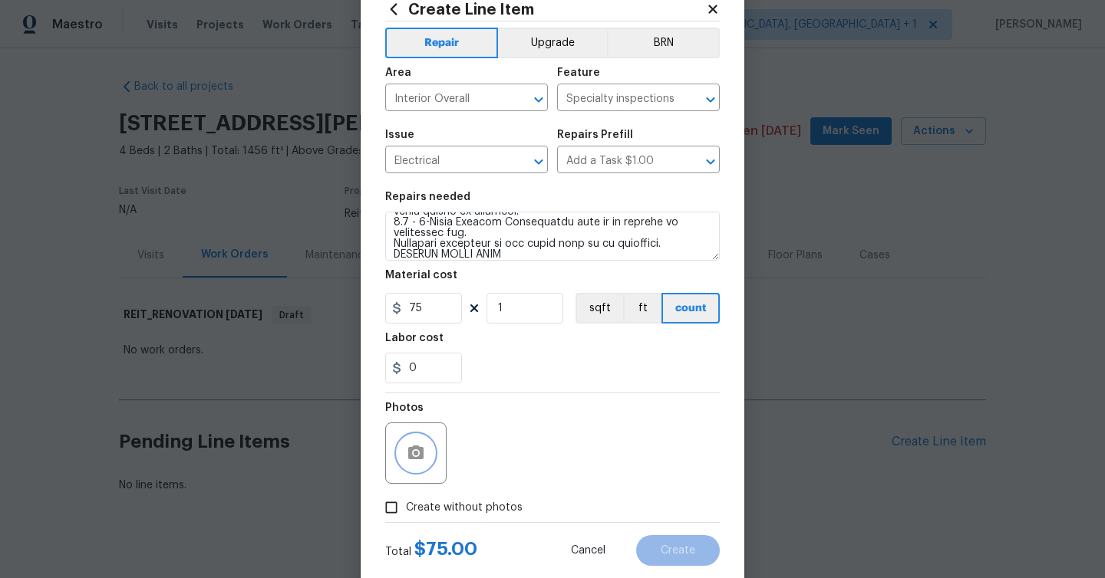
scroll to position [83, 0]
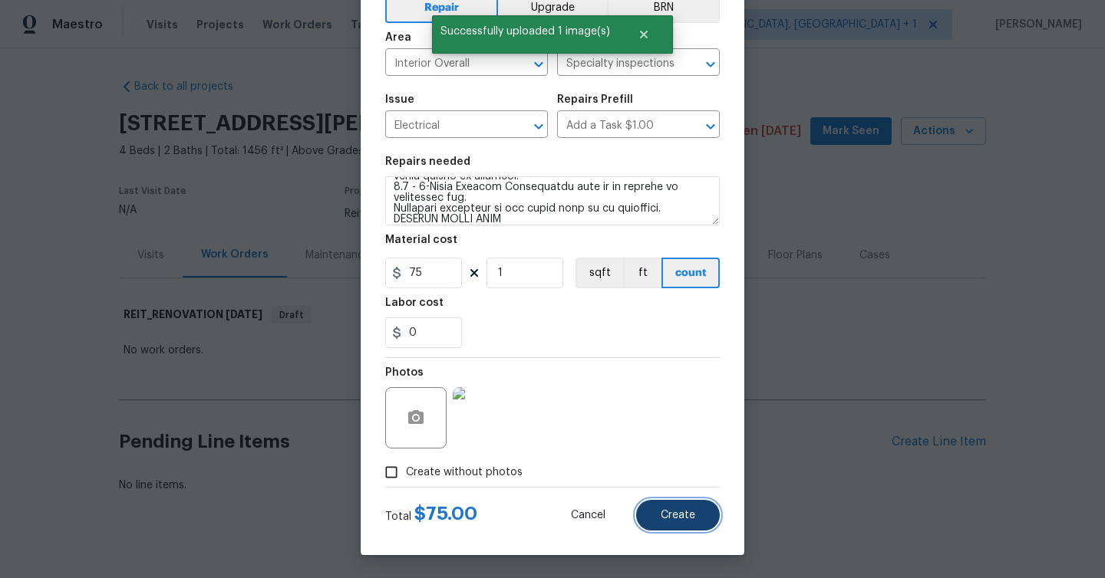
click at [704, 511] on button "Create" at bounding box center [678, 515] width 84 height 31
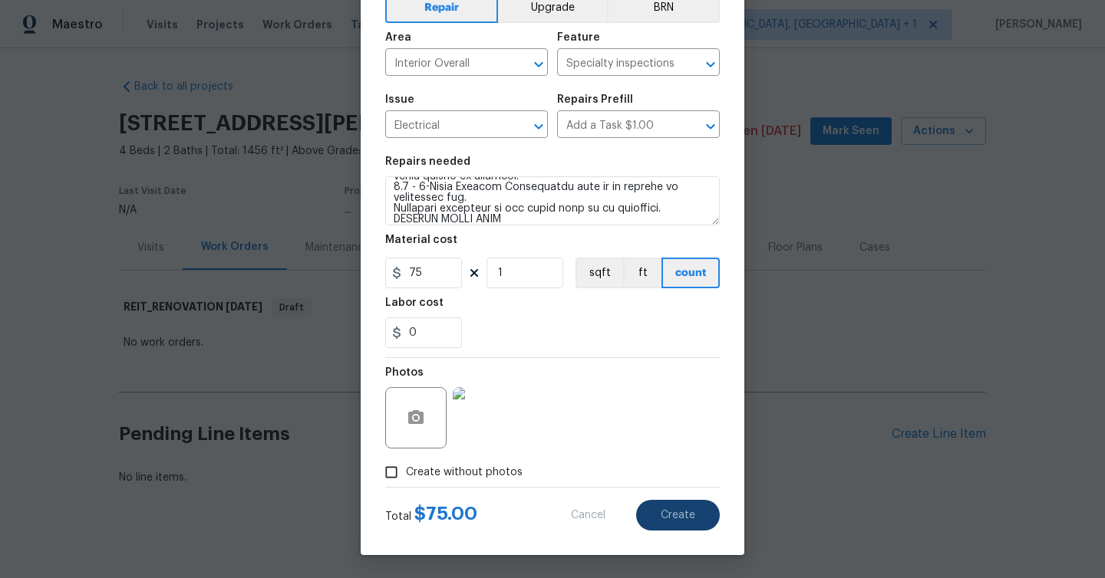
type input "0"
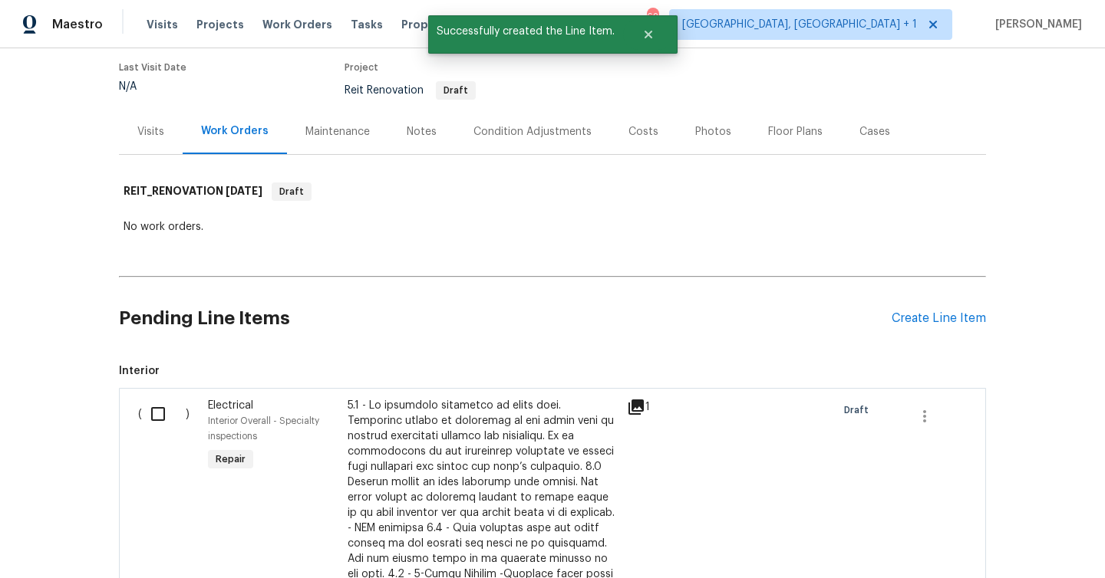
scroll to position [140, 0]
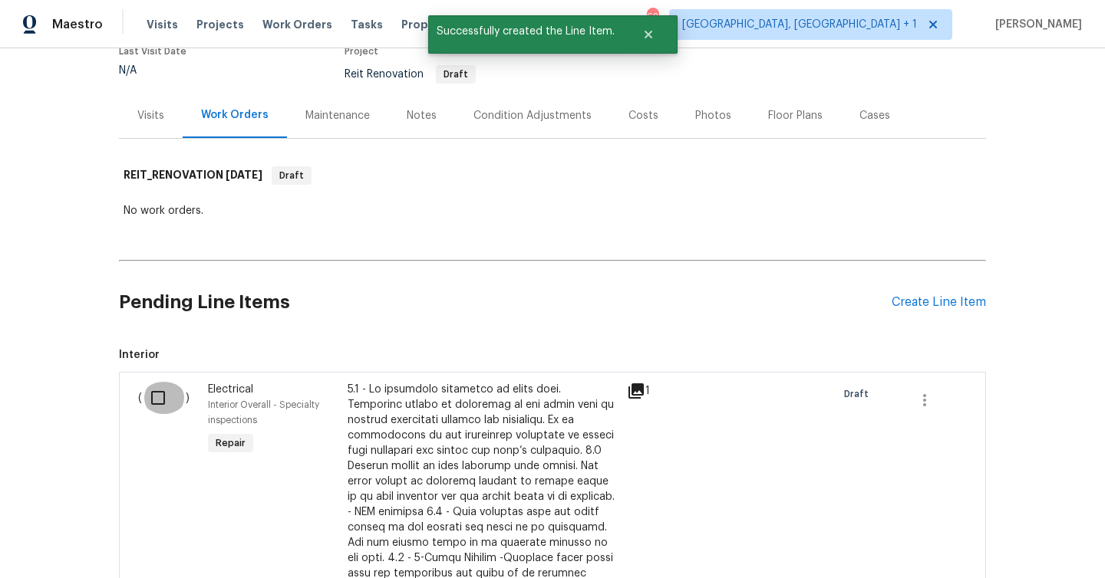
click at [159, 396] on input "checkbox" at bounding box center [164, 398] width 44 height 32
checkbox input "true"
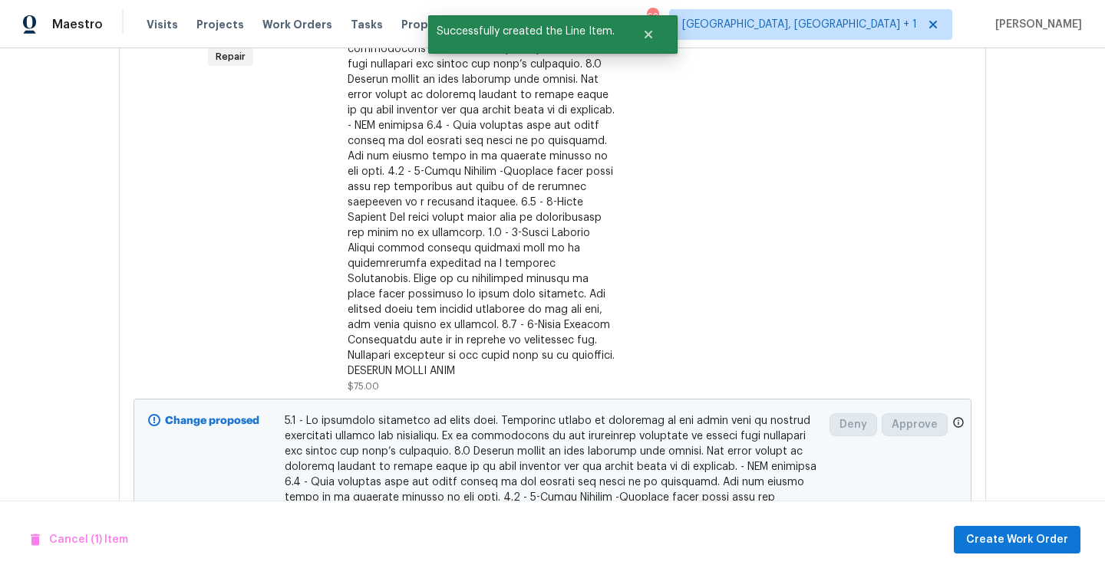
scroll to position [549, 0]
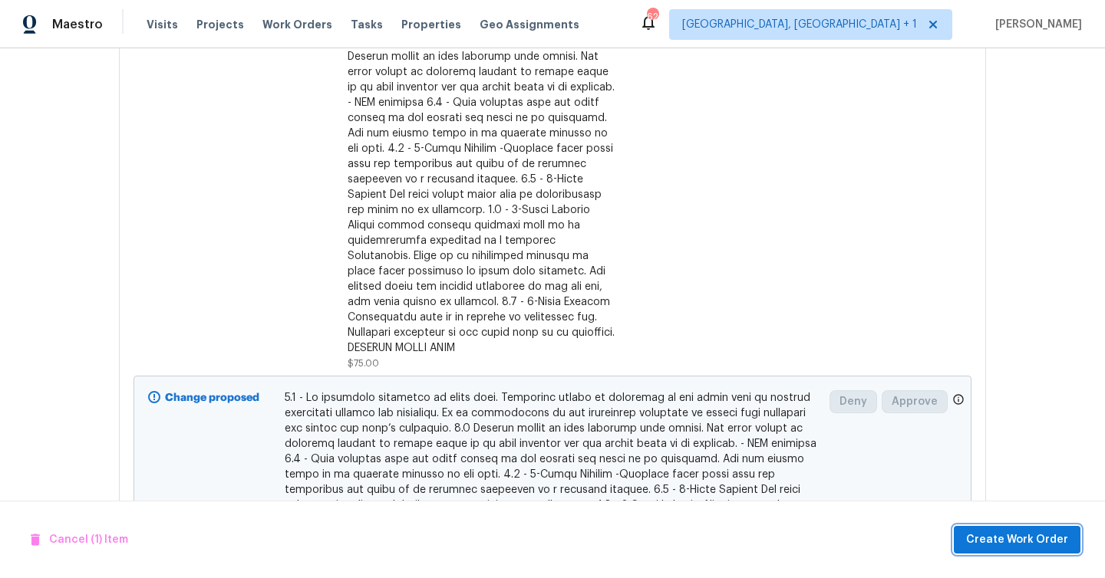
click at [1035, 534] on span "Create Work Order" at bounding box center [1017, 540] width 102 height 19
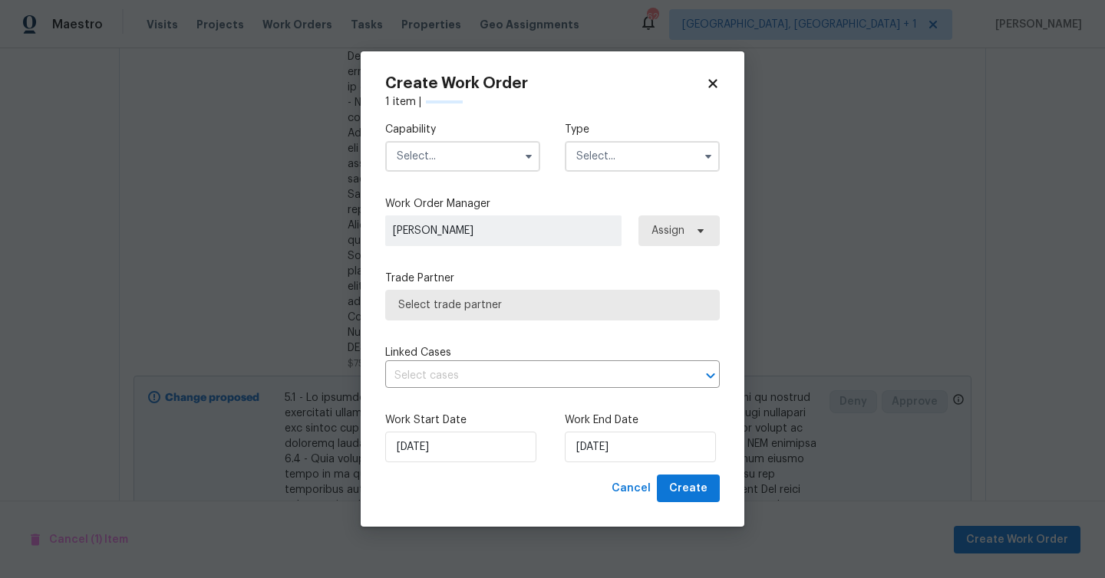
click at [436, 148] on input "text" at bounding box center [462, 156] width 155 height 31
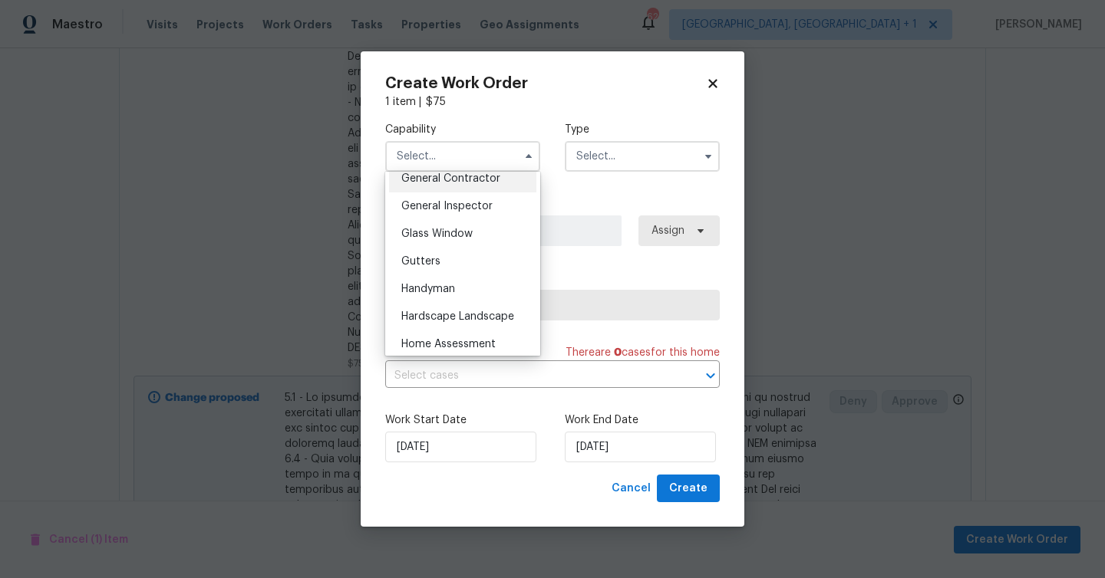
click at [471, 183] on span "General Contractor" at bounding box center [450, 178] width 99 height 11
type input "General Contractor"
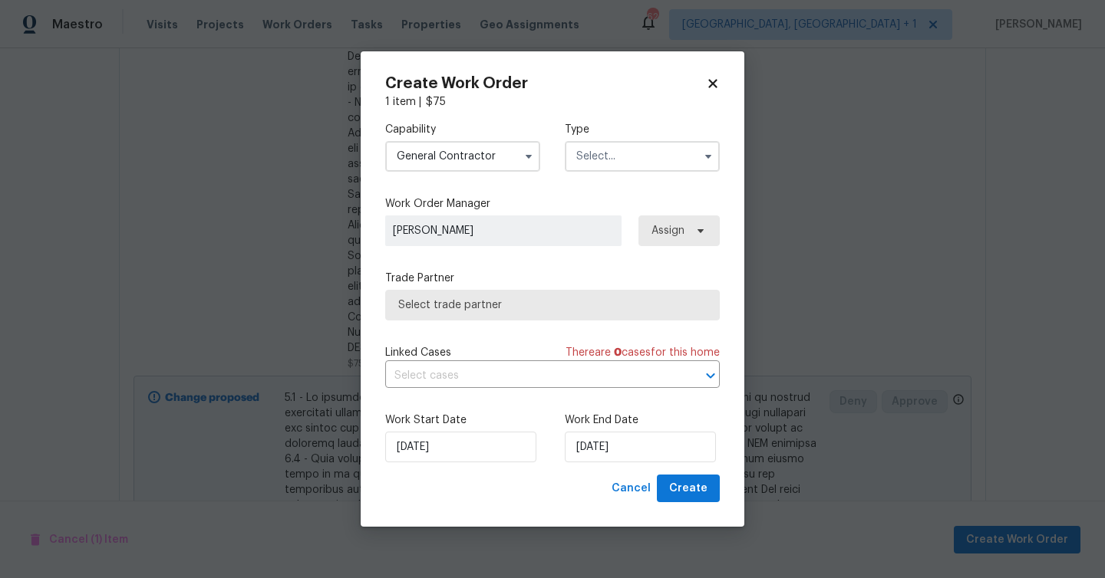
click at [657, 167] on input "text" at bounding box center [642, 156] width 155 height 31
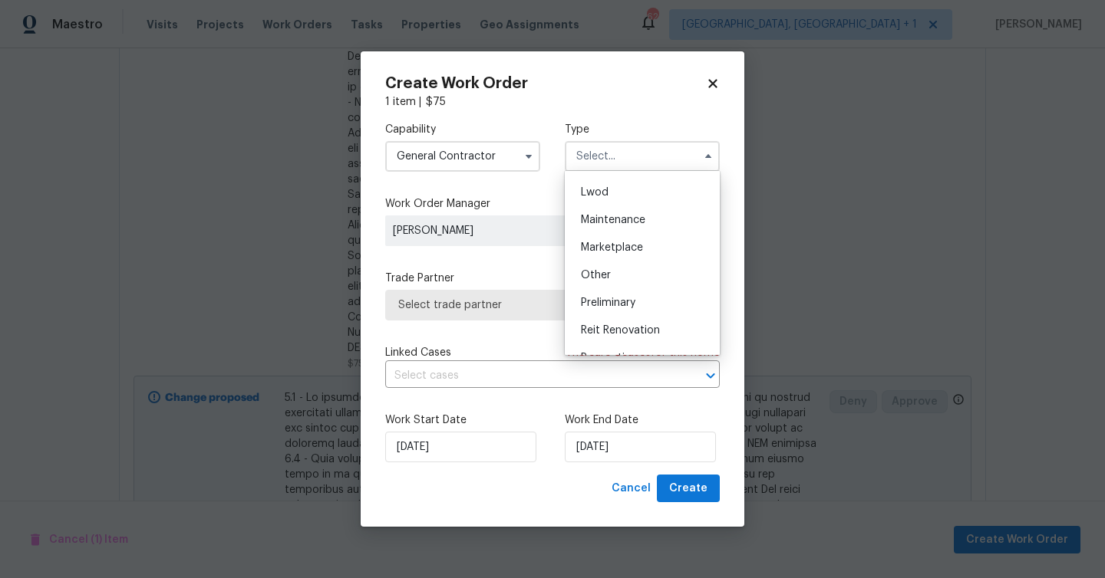
scroll to position [229, 0]
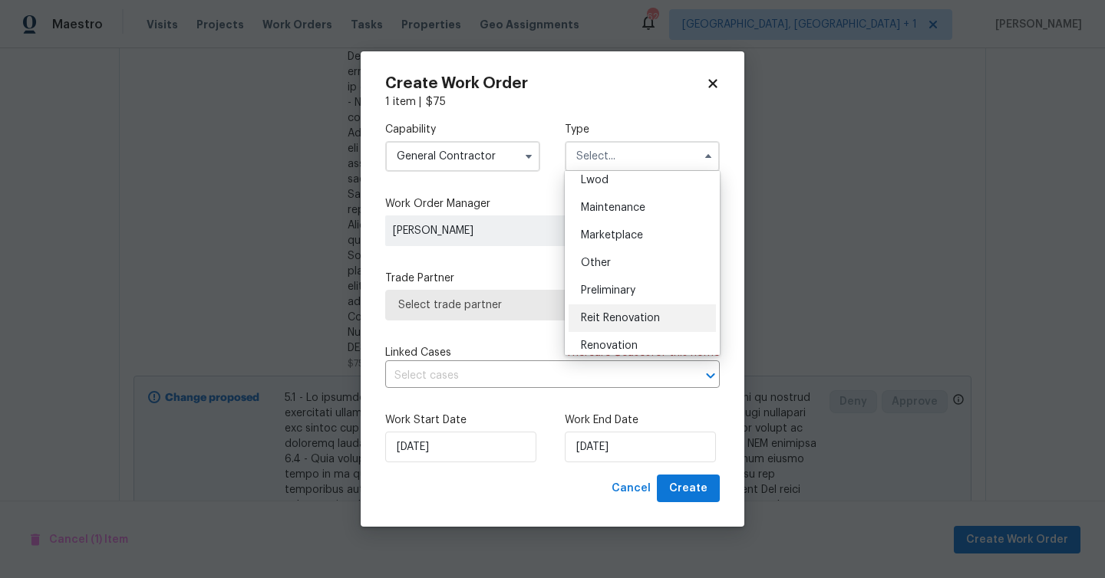
click at [634, 312] on div "Reit Renovation" at bounding box center [641, 319] width 147 height 28
type input "Reit Renovation"
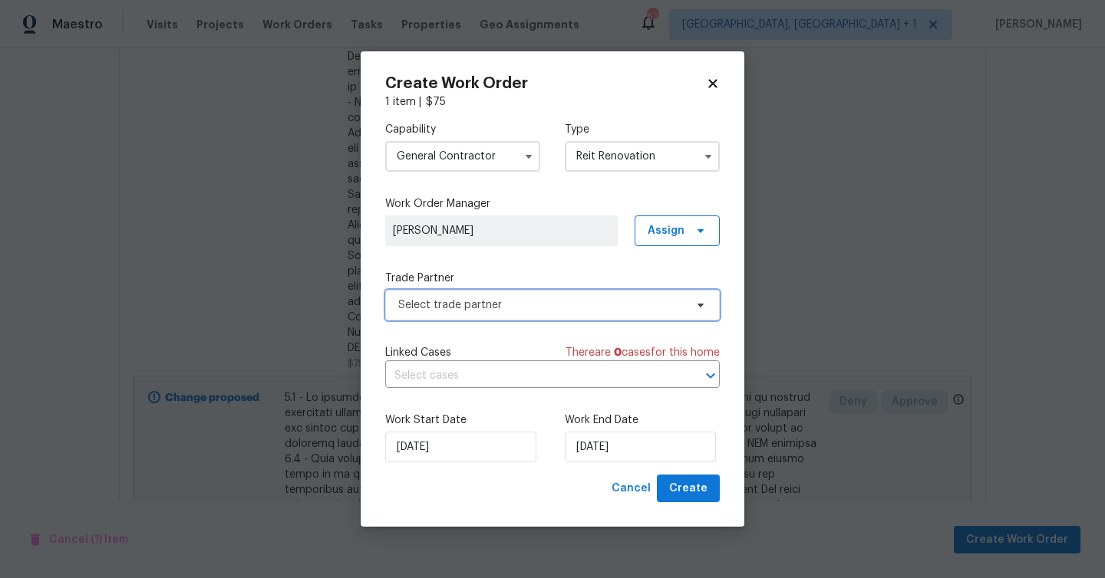
click at [634, 305] on span "Select trade partner" at bounding box center [541, 305] width 286 height 15
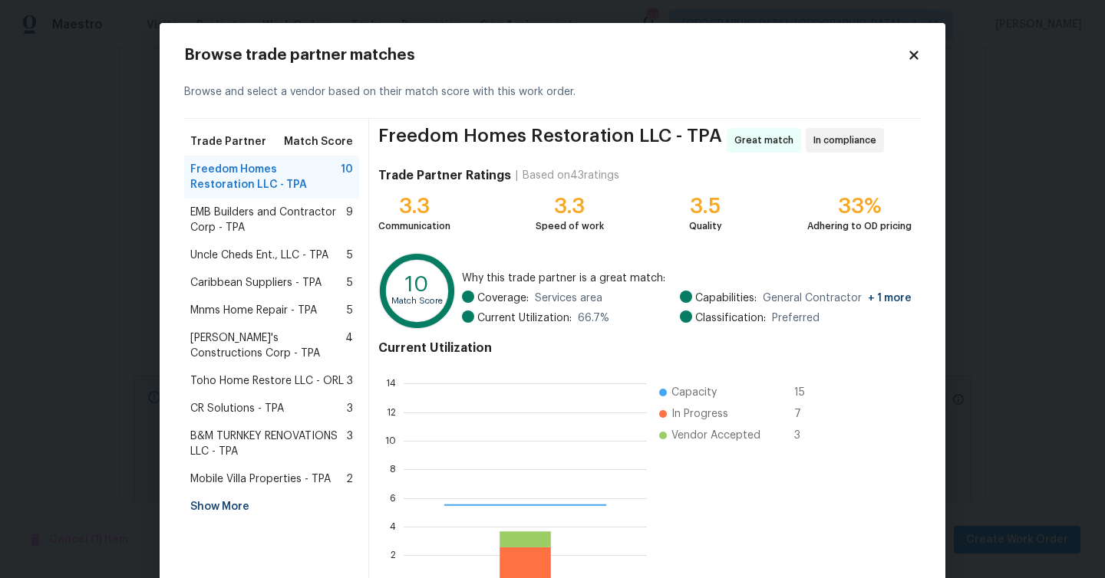
scroll to position [215, 243]
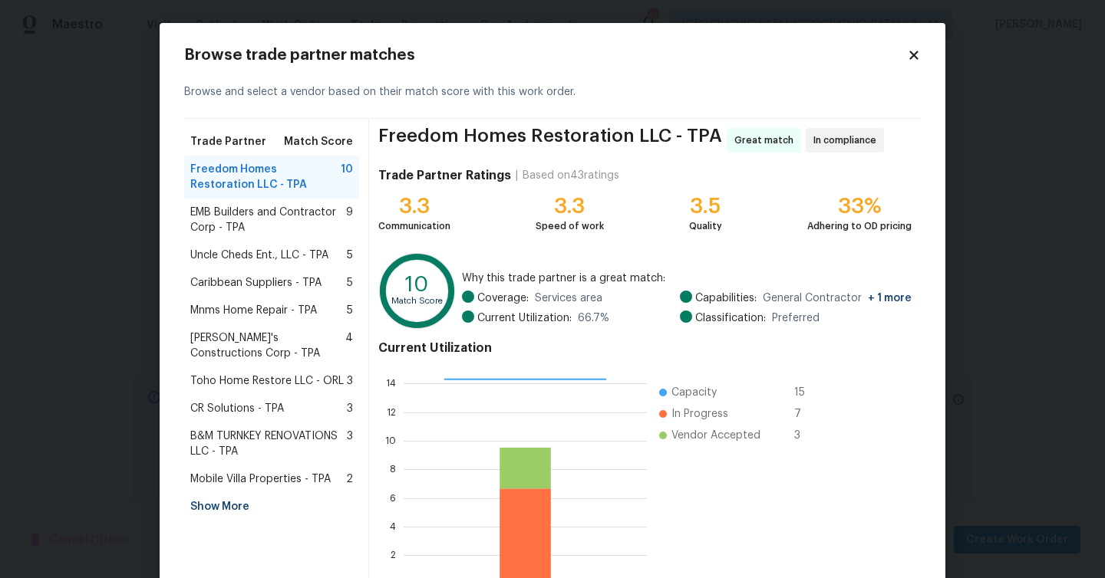
click at [282, 482] on span "Mobile Villa Properties - TPA" at bounding box center [260, 479] width 140 height 15
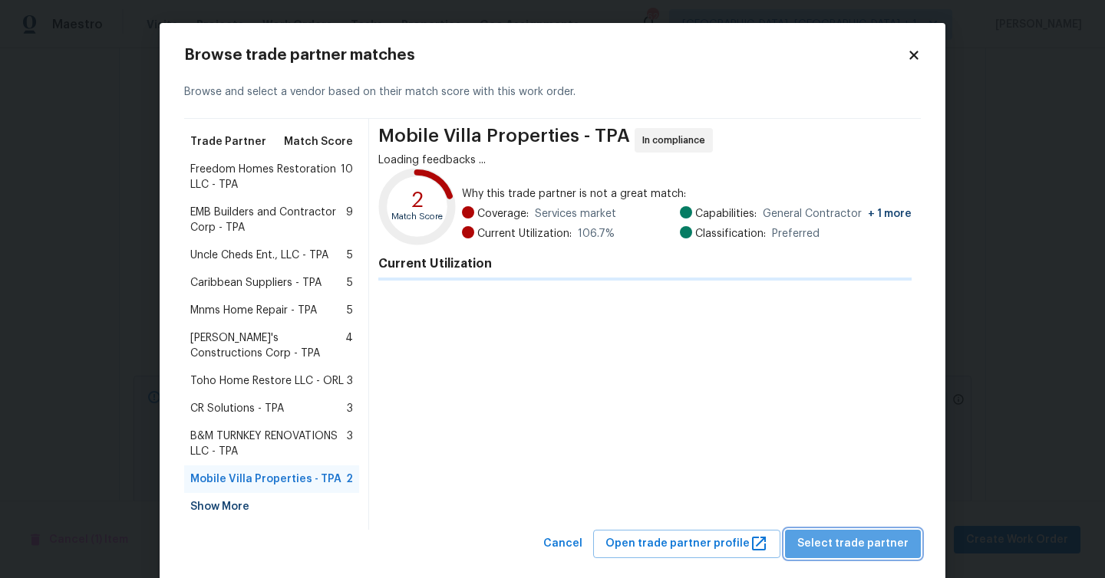
click at [861, 538] on span "Select trade partner" at bounding box center [852, 544] width 111 height 19
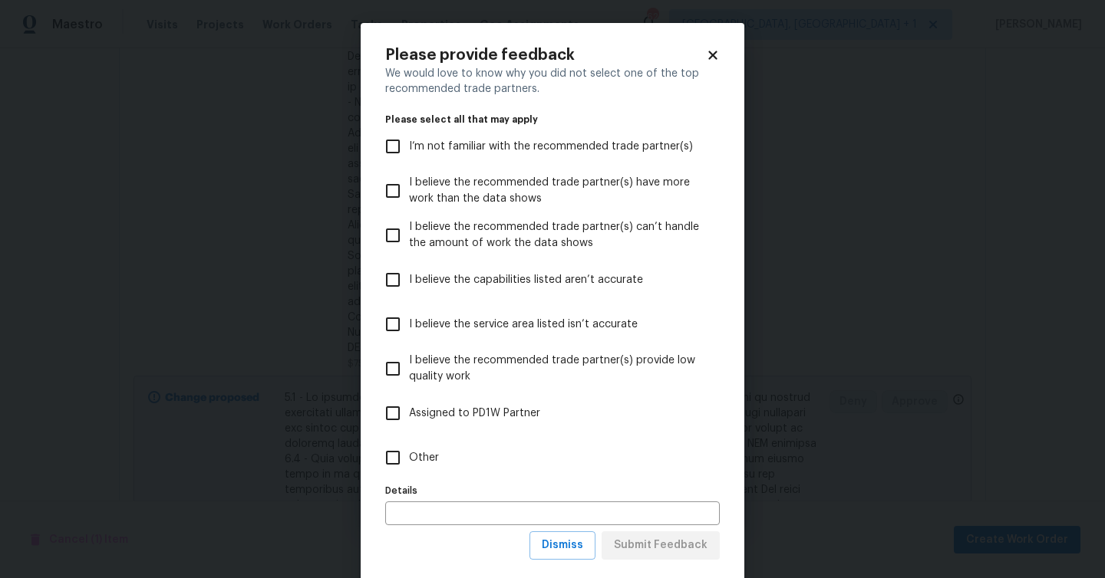
click at [420, 459] on span "Other" at bounding box center [424, 458] width 30 height 16
click at [409, 459] on input "Other" at bounding box center [393, 458] width 32 height 32
checkbox input "true"
click at [661, 545] on span "Submit Feedback" at bounding box center [661, 545] width 94 height 19
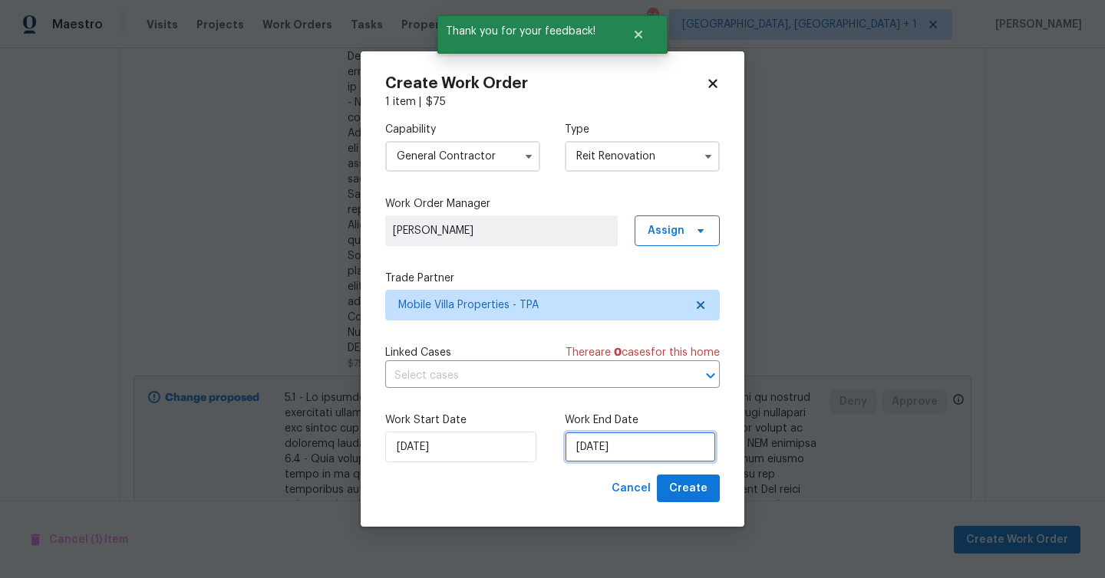
click at [617, 447] on input "[DATE]" at bounding box center [640, 447] width 151 height 31
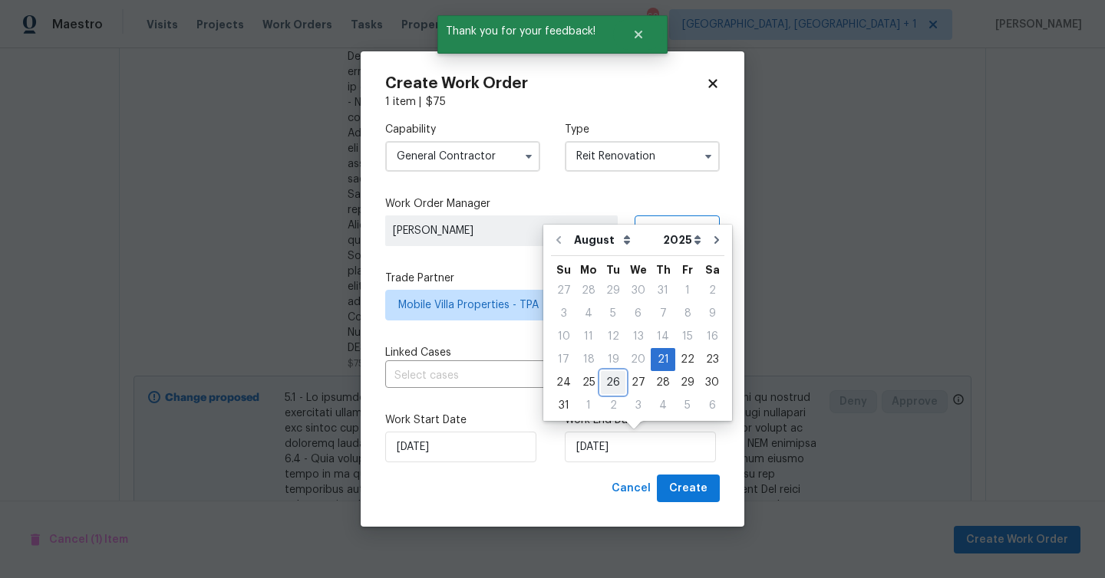
click at [601, 380] on div "26" at bounding box center [613, 382] width 25 height 21
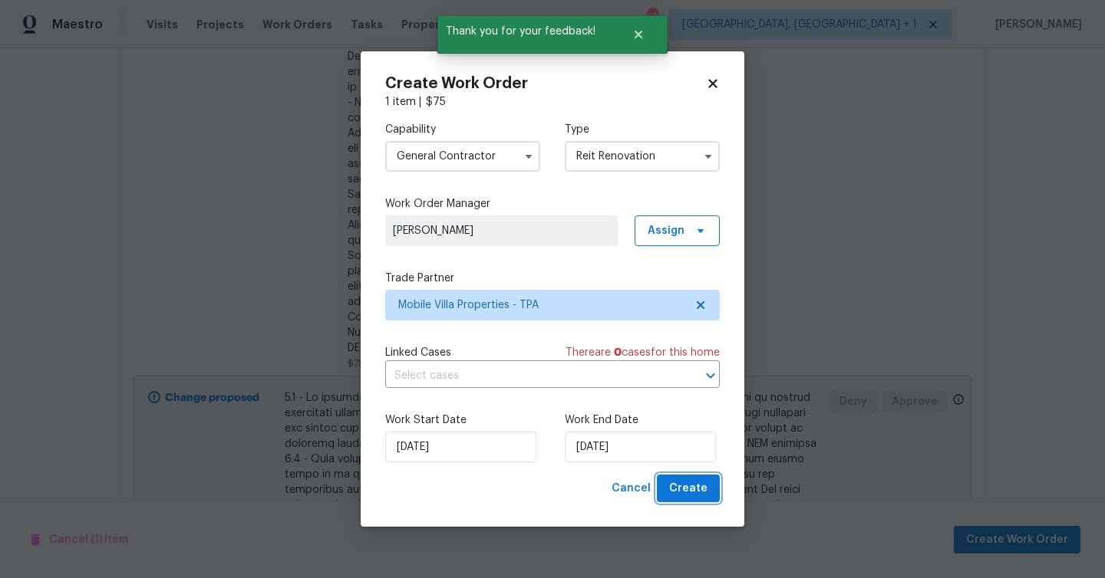
click at [687, 491] on span "Create" at bounding box center [688, 488] width 38 height 19
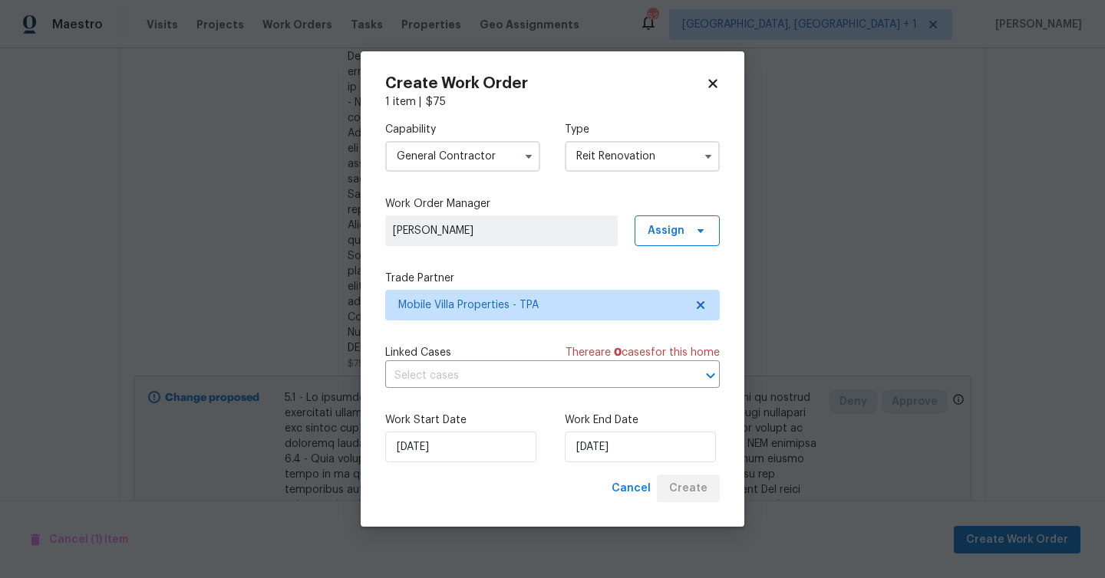
click at [671, 408] on div "Work Start Date 8/21/2025 Work End Date 8/26/2025" at bounding box center [552, 437] width 334 height 74
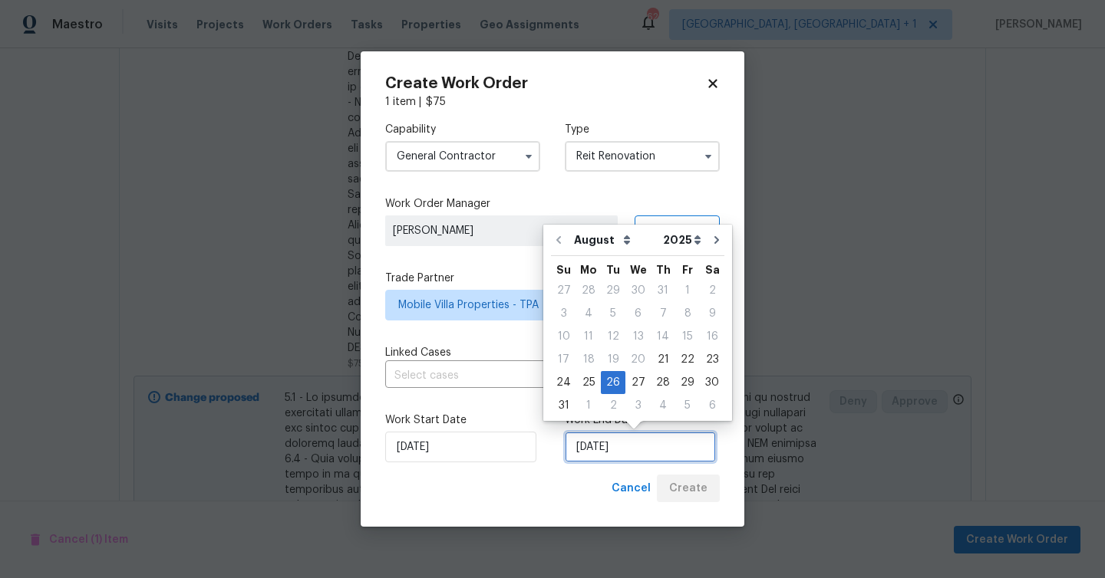
click at [657, 443] on input "[DATE]" at bounding box center [640, 447] width 151 height 31
click at [619, 386] on div "26" at bounding box center [613, 382] width 25 height 21
click at [601, 374] on div "26" at bounding box center [613, 382] width 25 height 21
click at [539, 469] on div "Work Start Date 8/21/2025 Work End Date 8/26/2025" at bounding box center [552, 437] width 334 height 74
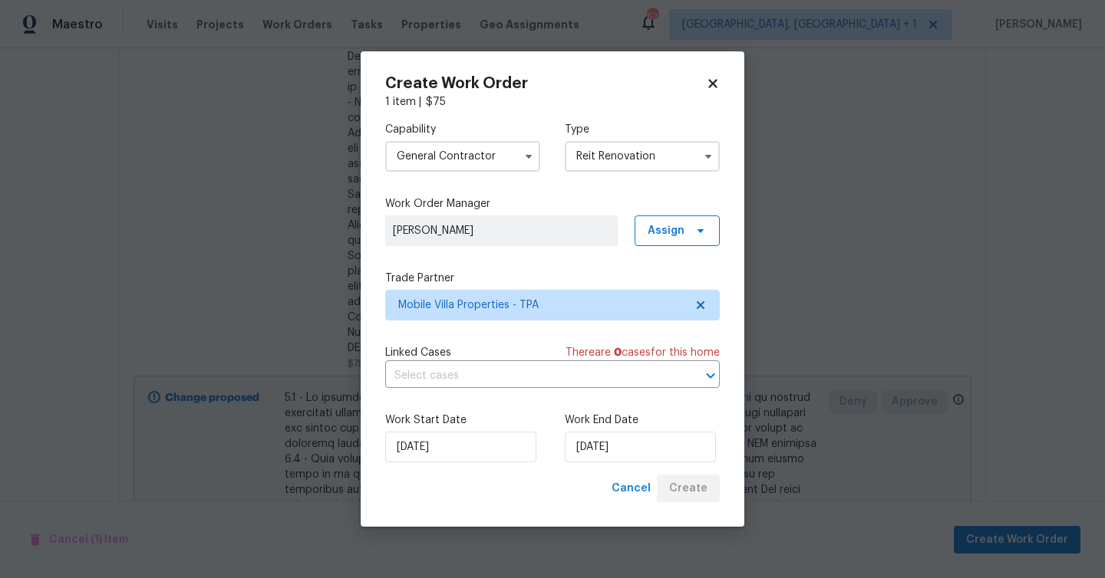
click at [560, 201] on label "Work Order Manager" at bounding box center [552, 203] width 334 height 15
click at [703, 489] on div "Cancel Create" at bounding box center [662, 489] width 114 height 28
click at [661, 434] on input "[DATE]" at bounding box center [640, 447] width 151 height 31
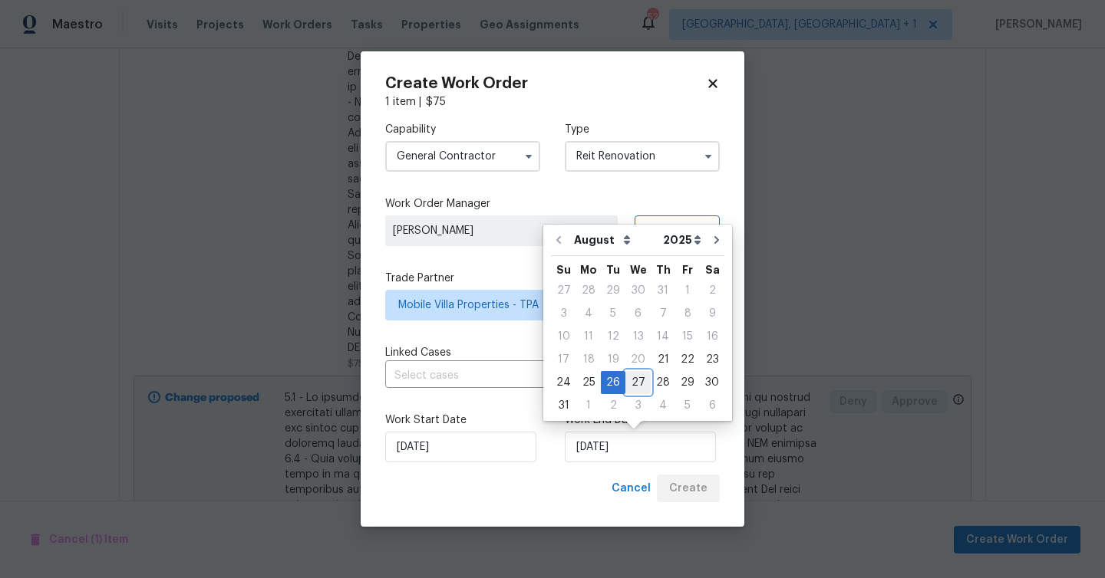
click at [635, 377] on div "27" at bounding box center [637, 382] width 25 height 21
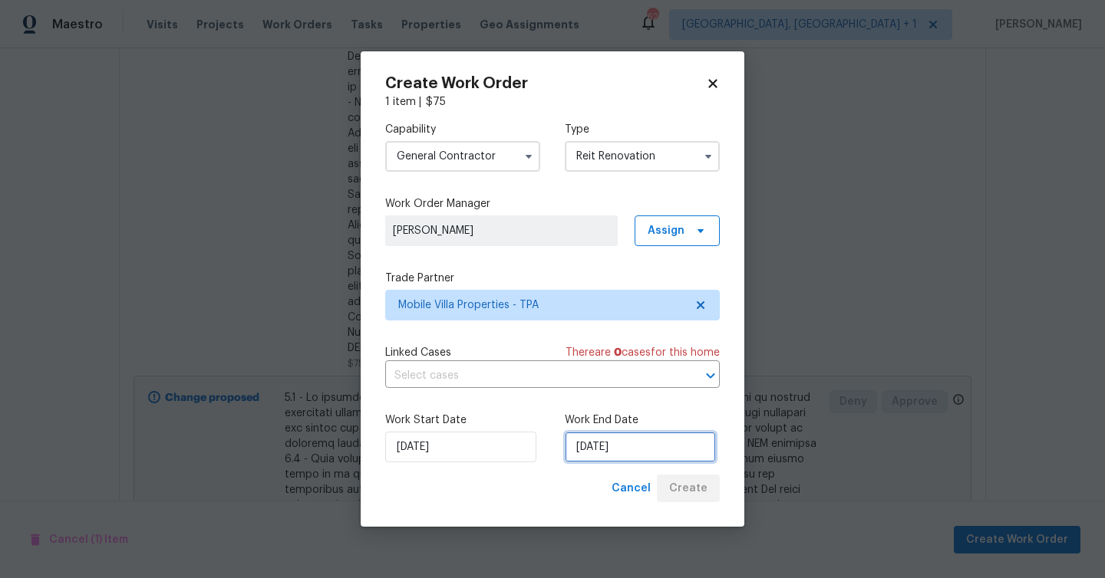
click at [657, 455] on input "8/27/2025" at bounding box center [640, 447] width 151 height 31
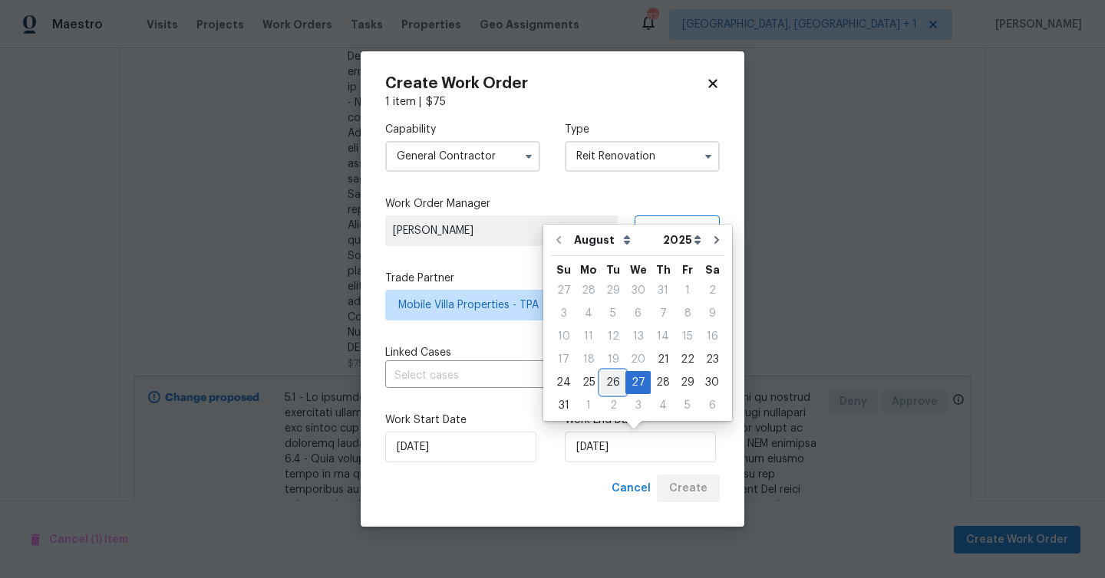
click at [606, 380] on div "26" at bounding box center [613, 382] width 25 height 21
type input "[DATE]"
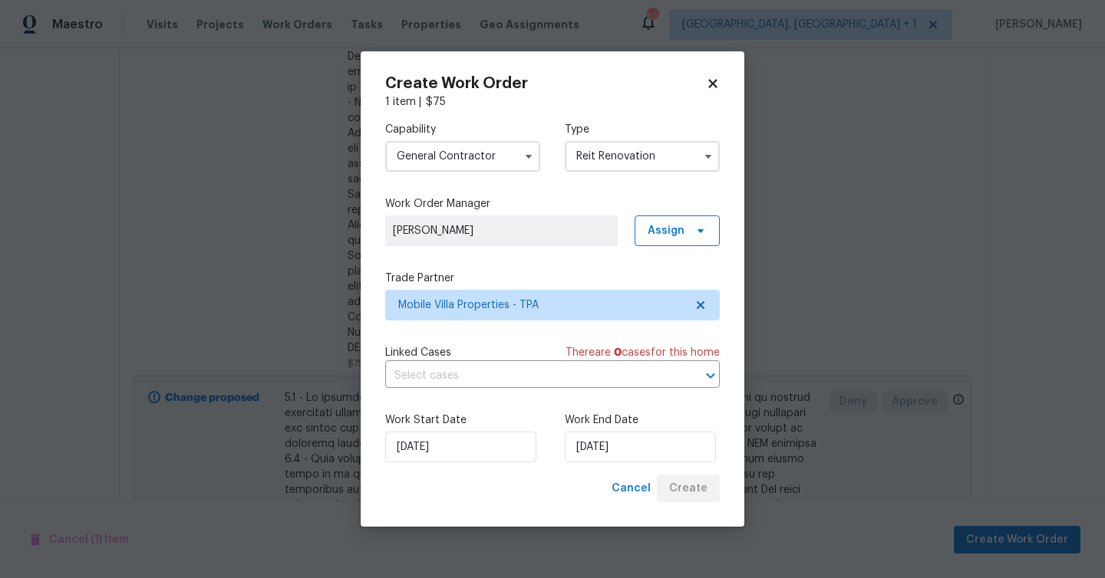
click at [690, 491] on div "Cancel Create" at bounding box center [662, 489] width 114 height 28
click at [713, 87] on icon at bounding box center [713, 84] width 14 height 14
checkbox input "false"
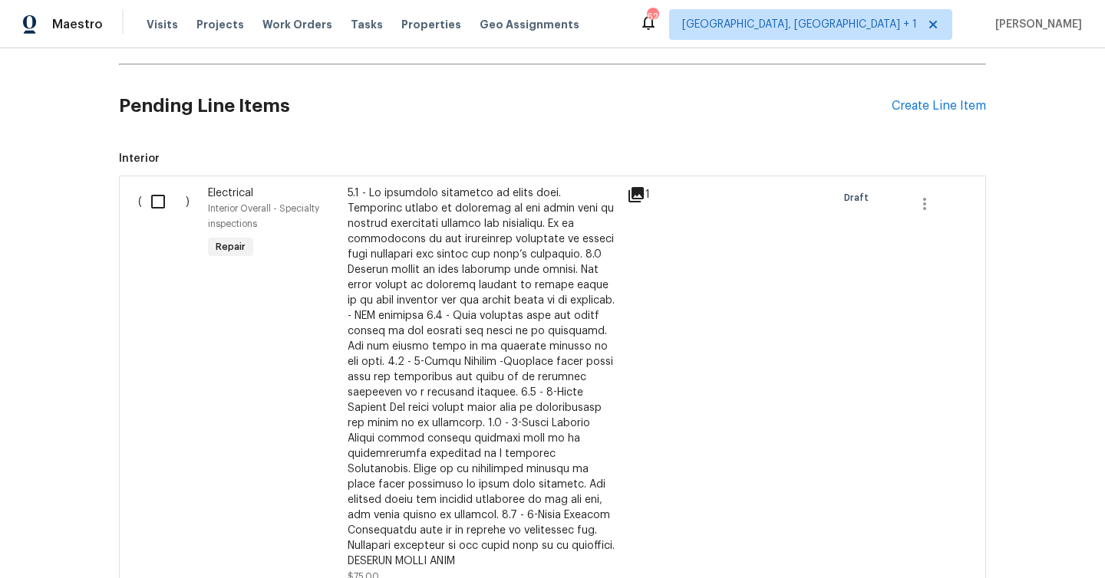
scroll to position [235, 0]
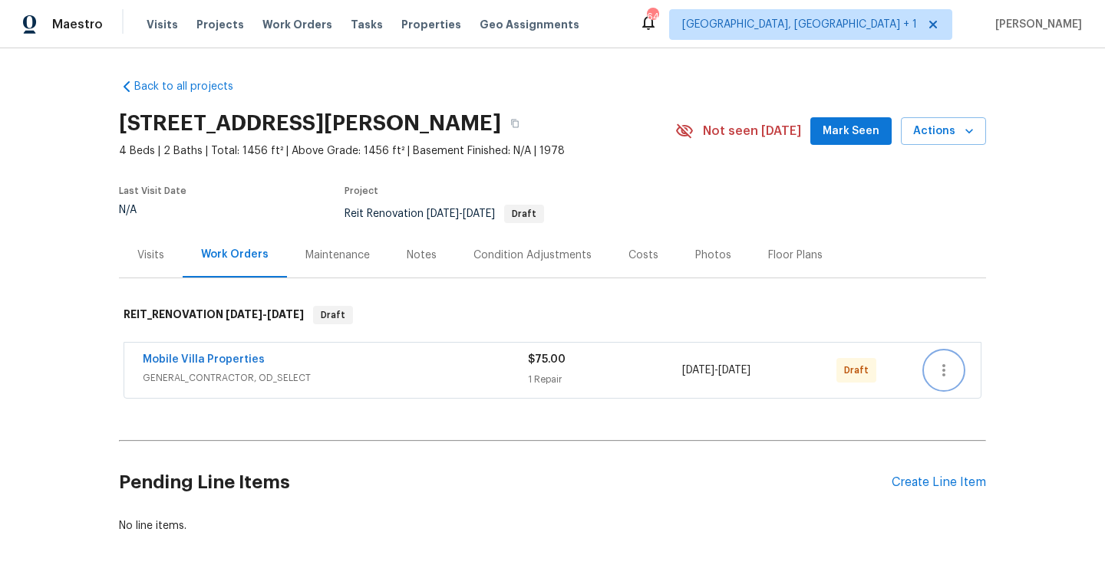
click at [942, 364] on icon "button" at bounding box center [943, 370] width 18 height 18
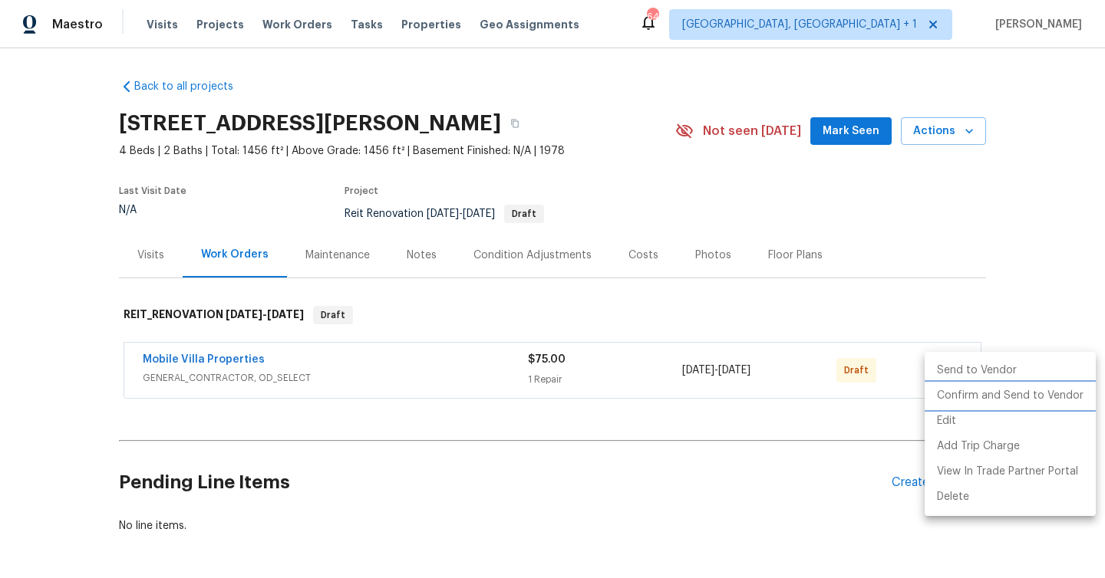
click at [957, 407] on li "Confirm and Send to Vendor" at bounding box center [1009, 396] width 171 height 25
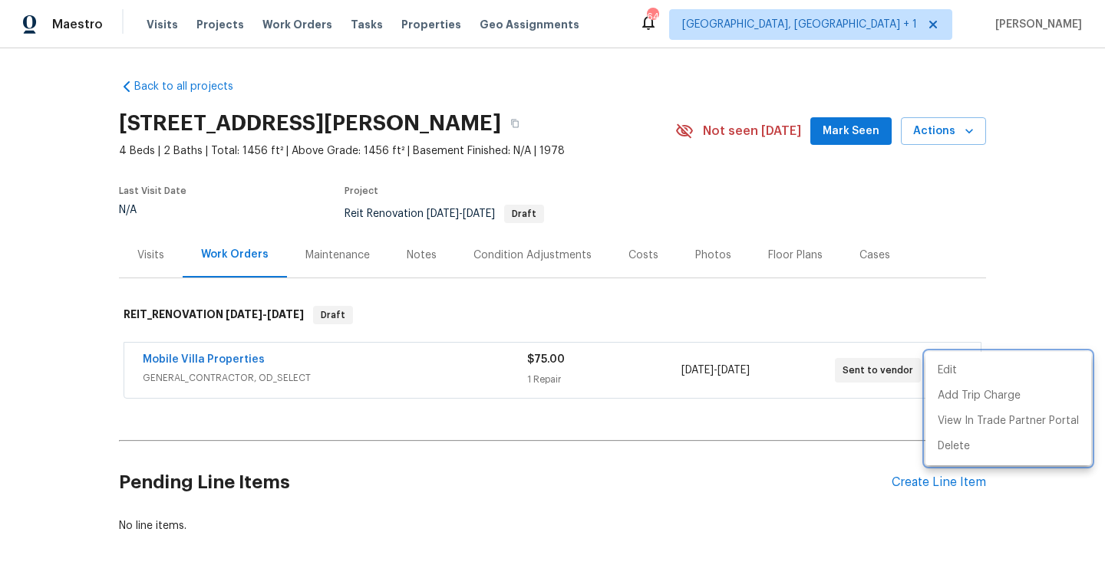
click at [428, 254] on div at bounding box center [552, 289] width 1105 height 578
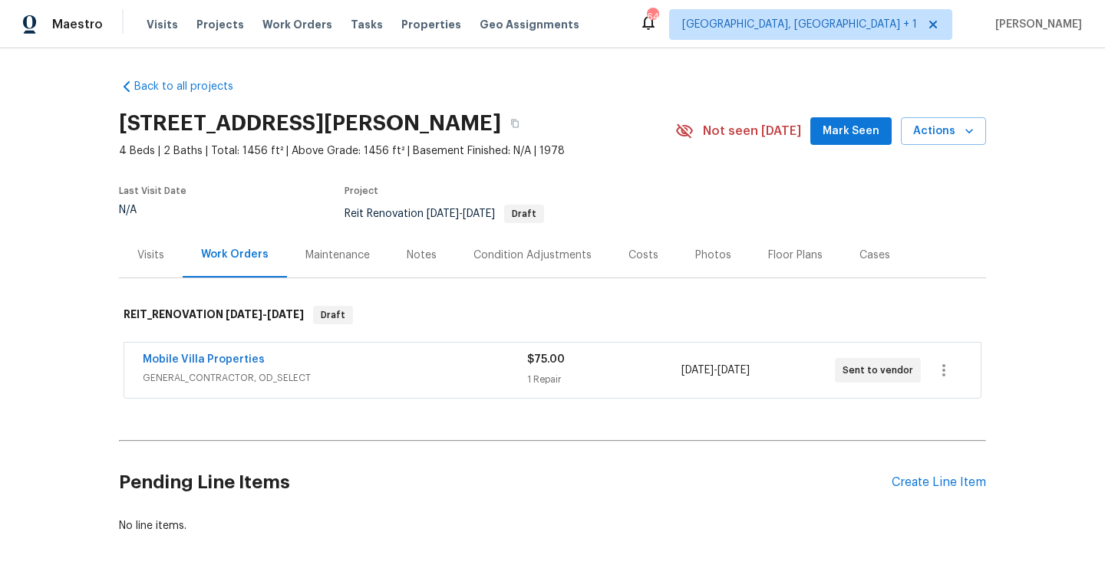
click at [423, 256] on div "Notes" at bounding box center [422, 255] width 30 height 15
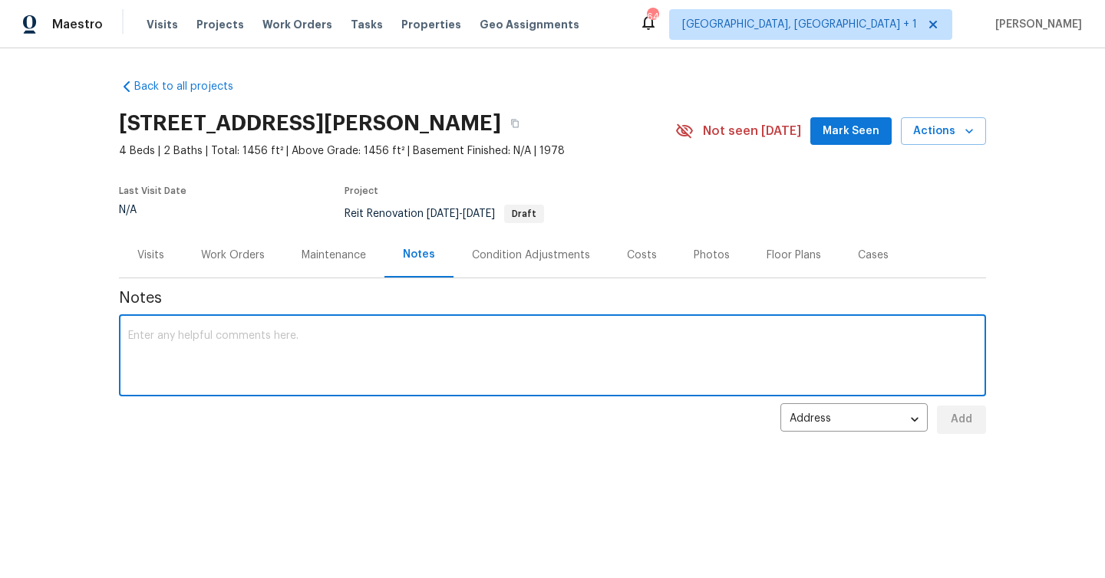
click at [469, 349] on textarea at bounding box center [552, 358] width 848 height 54
type textarea "Info sent out for estimate"
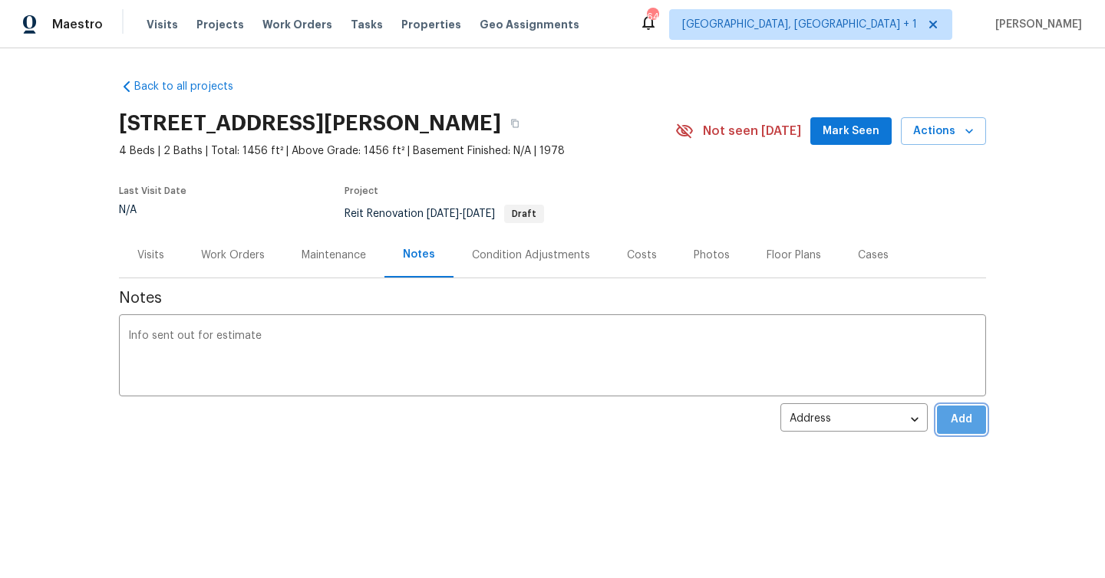
click at [974, 431] on button "Add" at bounding box center [961, 420] width 49 height 28
click at [835, 135] on span "Mark Seen" at bounding box center [850, 131] width 57 height 19
